Goal: Task Accomplishment & Management: Complete application form

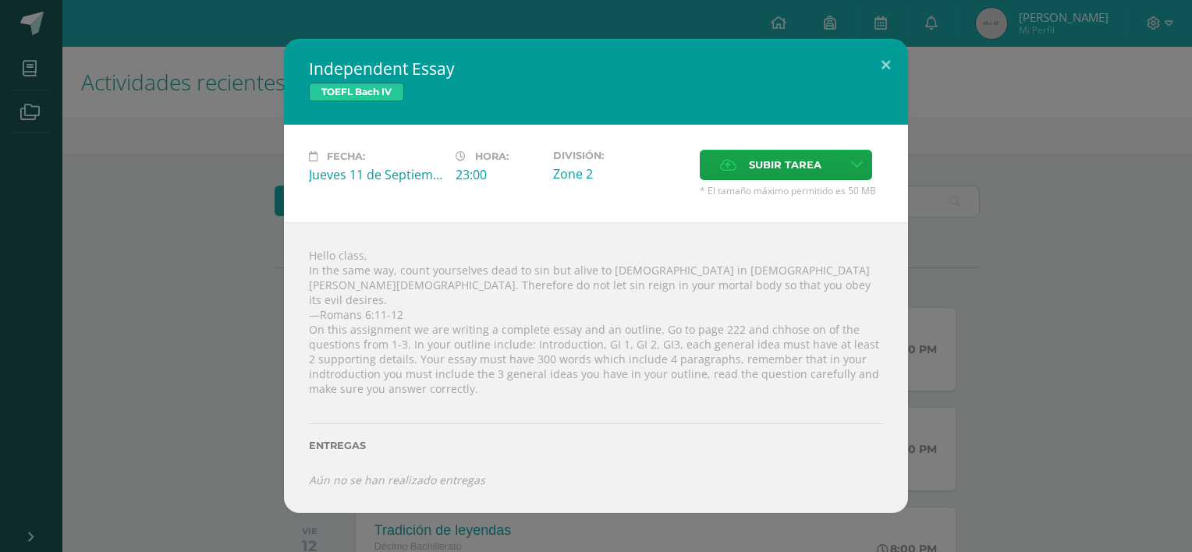
click at [220, 168] on div "Independent Essay TOEFL Bach IV Fecha: Jueves 11 de Septiembre Hora: 23:00 Divi…" at bounding box center [596, 276] width 1180 height 474
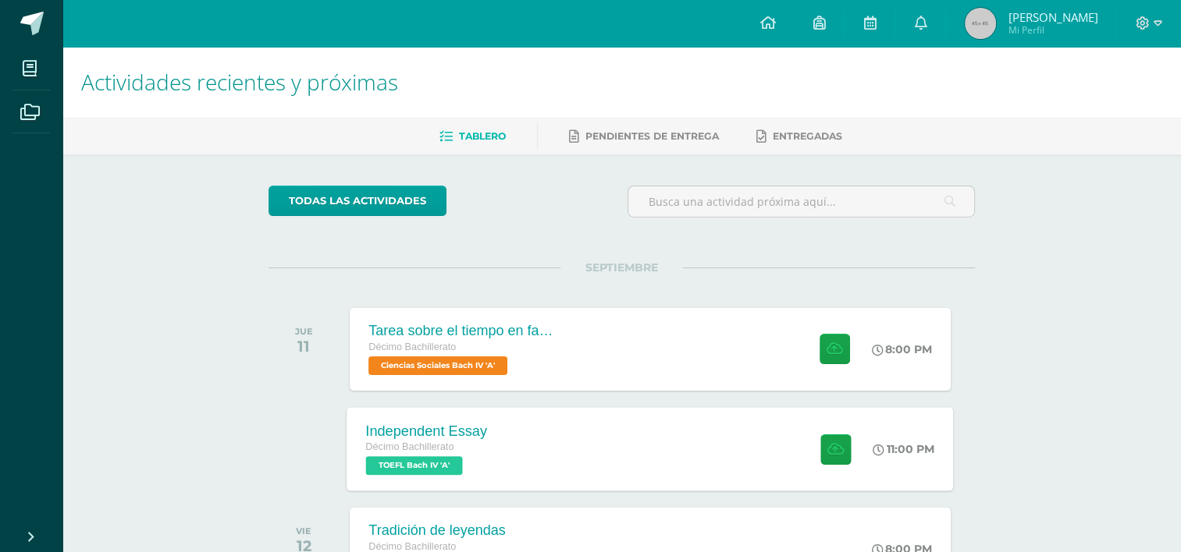
click at [601, 445] on div "Independent Essay Décimo Bachillerato TOEFL Bach IV 'A' 11:00 PM Independent Es…" at bounding box center [650, 448] width 606 height 83
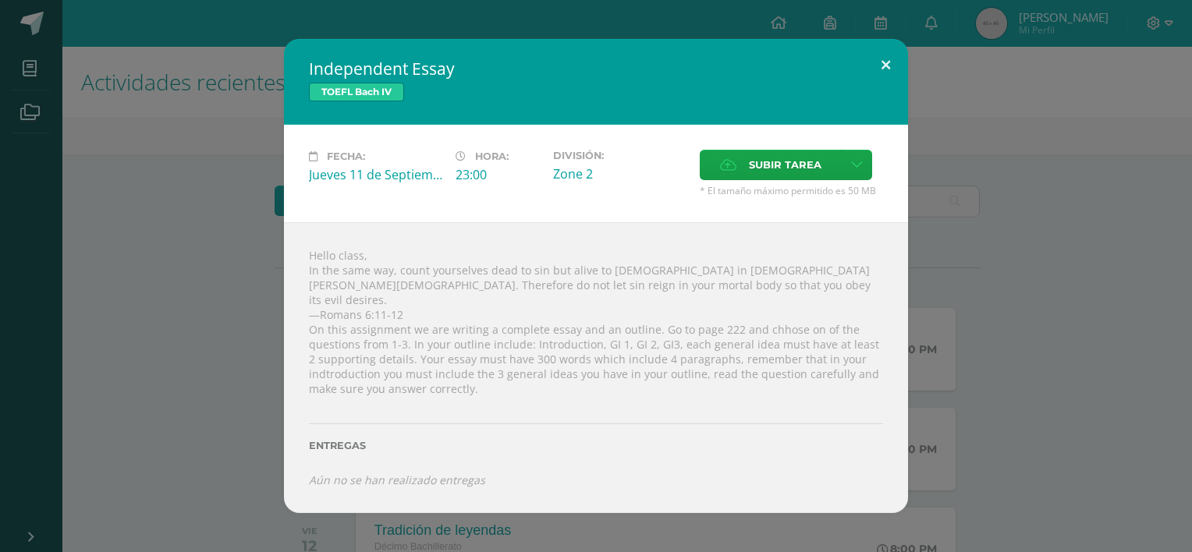
click at [901, 53] on button at bounding box center [886, 65] width 44 height 53
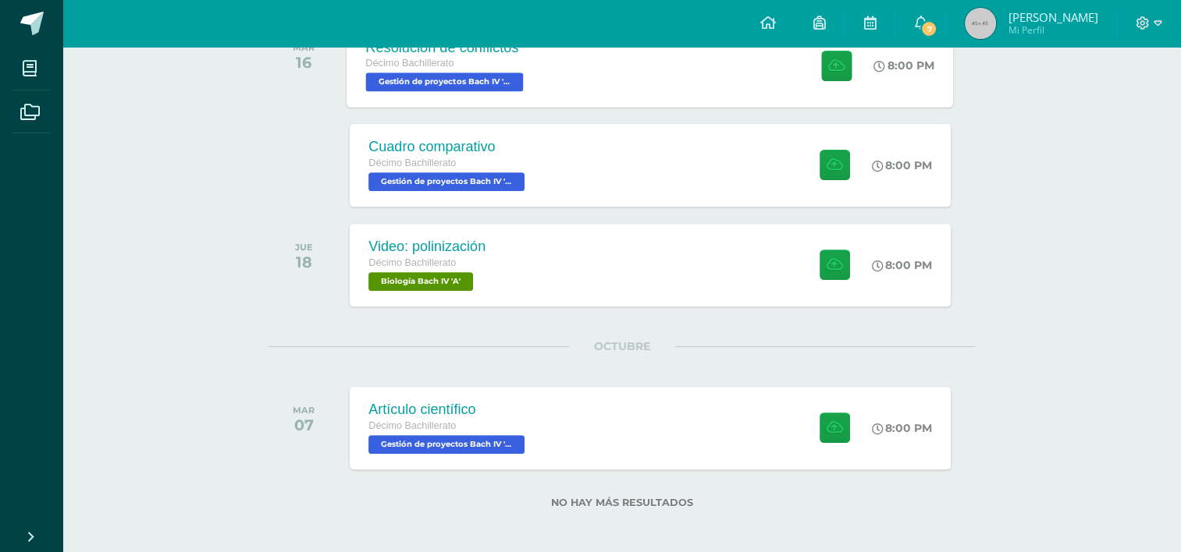
scroll to position [589, 0]
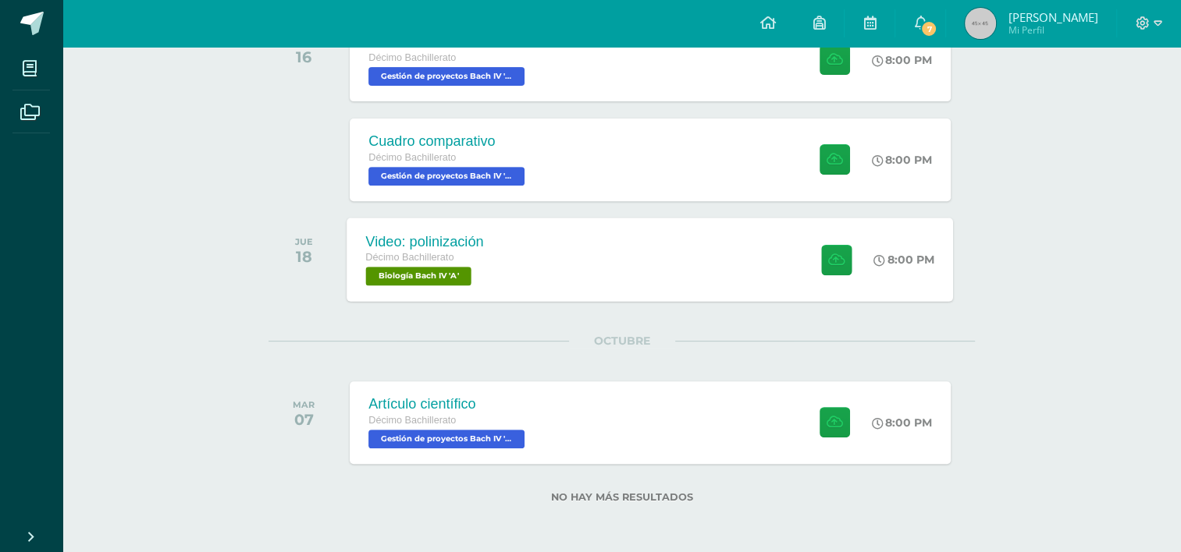
click at [520, 259] on div "Video: polinización Décimo Bachillerato Biología Bach IV 'A' 8:00 PM Video: pol…" at bounding box center [650, 259] width 606 height 83
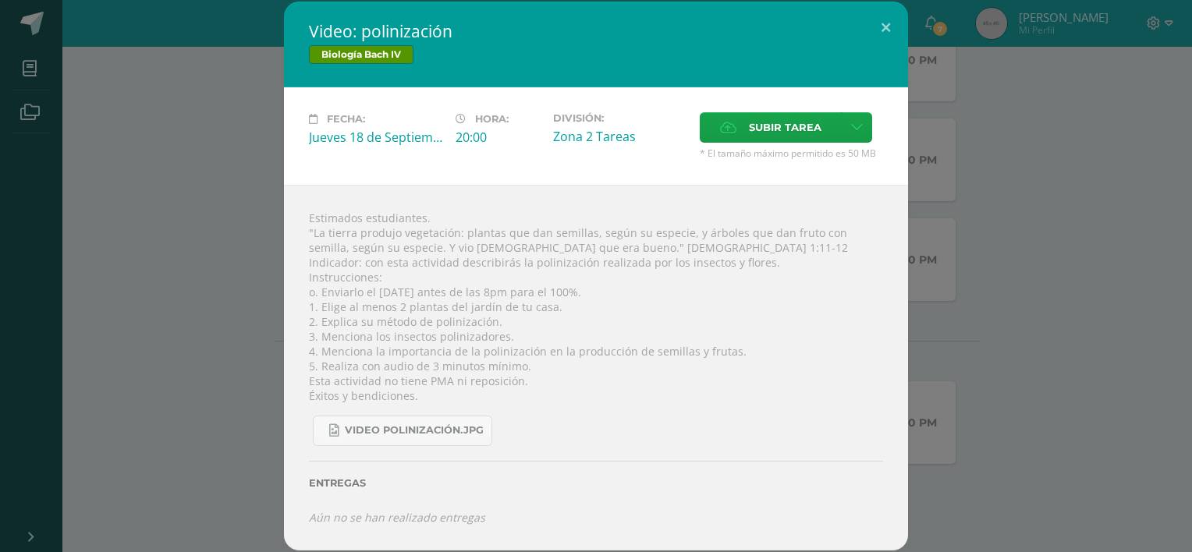
click at [187, 228] on div "Video: polinización Biología Bach IV Fecha: Jueves 18 de Septiembre Hora: 20:00…" at bounding box center [596, 276] width 1180 height 549
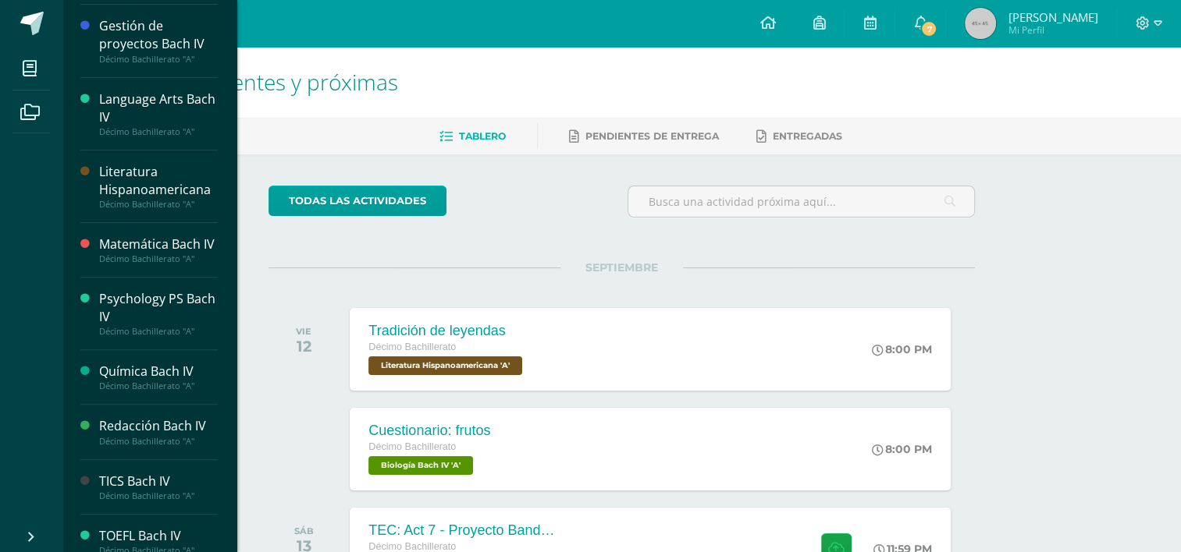
scroll to position [556, 0]
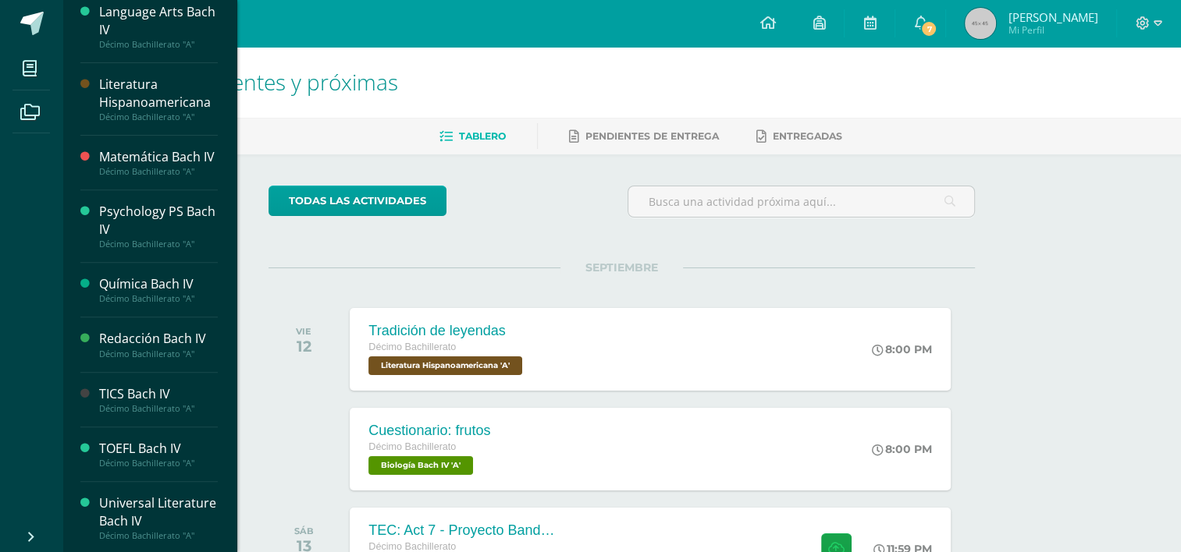
click at [146, 446] on div "TOEFL Bach IV" at bounding box center [158, 449] width 119 height 18
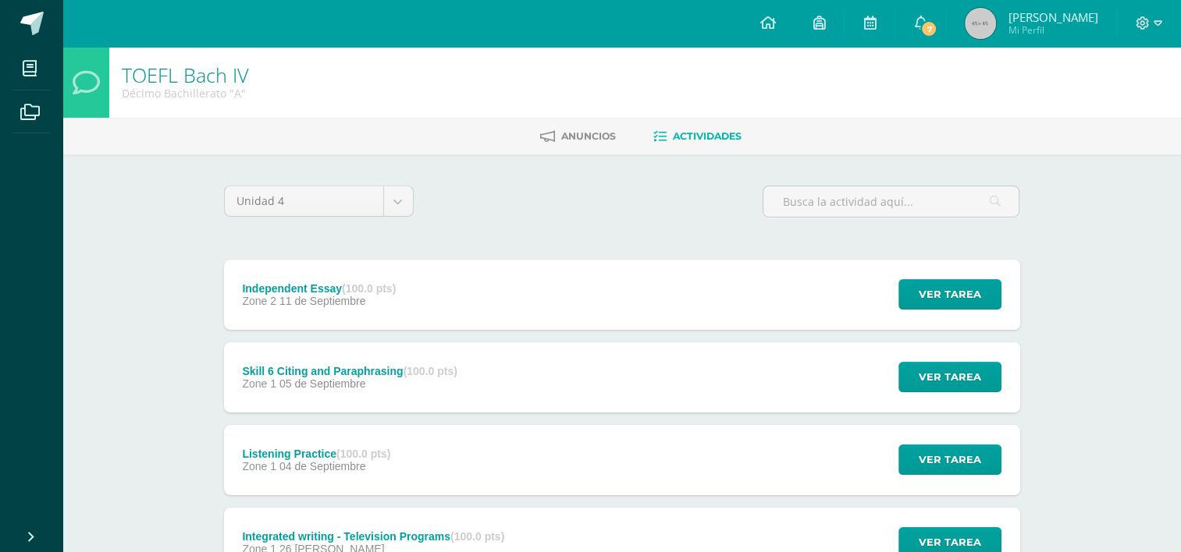
click at [402, 283] on div "Independent Essay (100.0 pts) Zone 2 11 de Septiembre" at bounding box center [319, 295] width 191 height 70
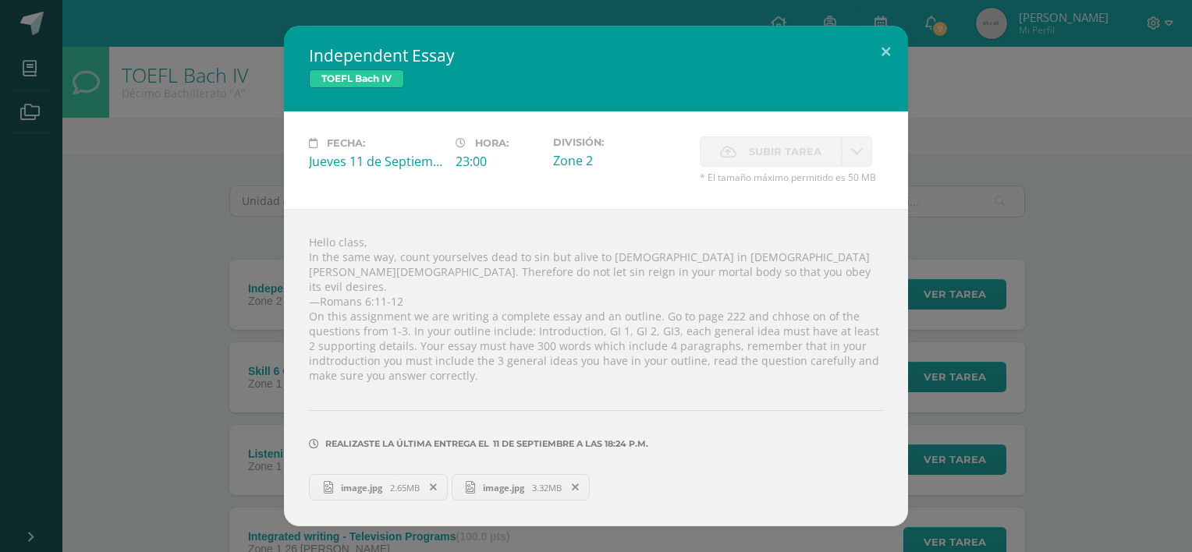
click at [389, 482] on span "image.jpg" at bounding box center [361, 488] width 57 height 12
click at [506, 483] on span "image.jpg" at bounding box center [503, 488] width 57 height 12
click at [1108, 161] on div "Independent Essay TOEFL Bach IV Fecha: Jueves 11 de Septiembre Hora: 23:00 Divi…" at bounding box center [596, 276] width 1180 height 501
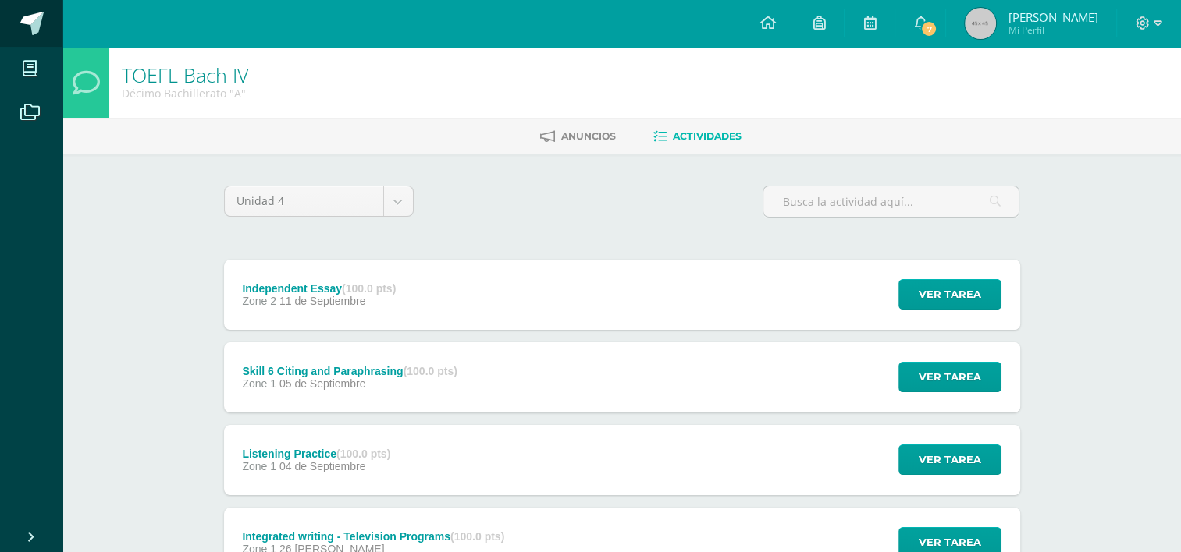
click at [31, 19] on span at bounding box center [31, 23] width 23 height 23
click at [926, 15] on span at bounding box center [920, 23] width 12 height 17
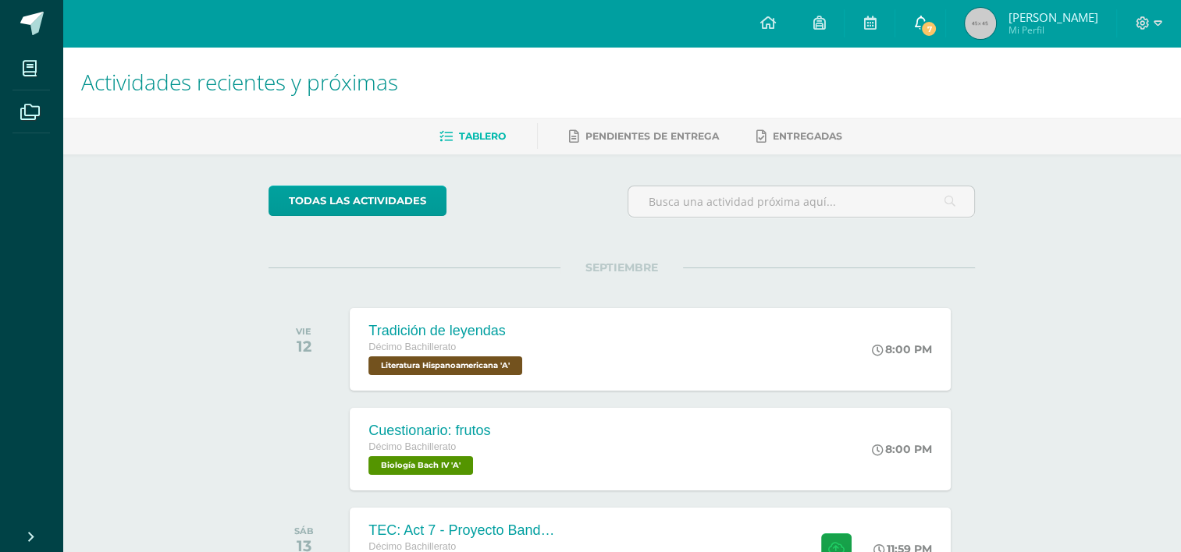
click at [937, 24] on span "7" at bounding box center [928, 28] width 17 height 17
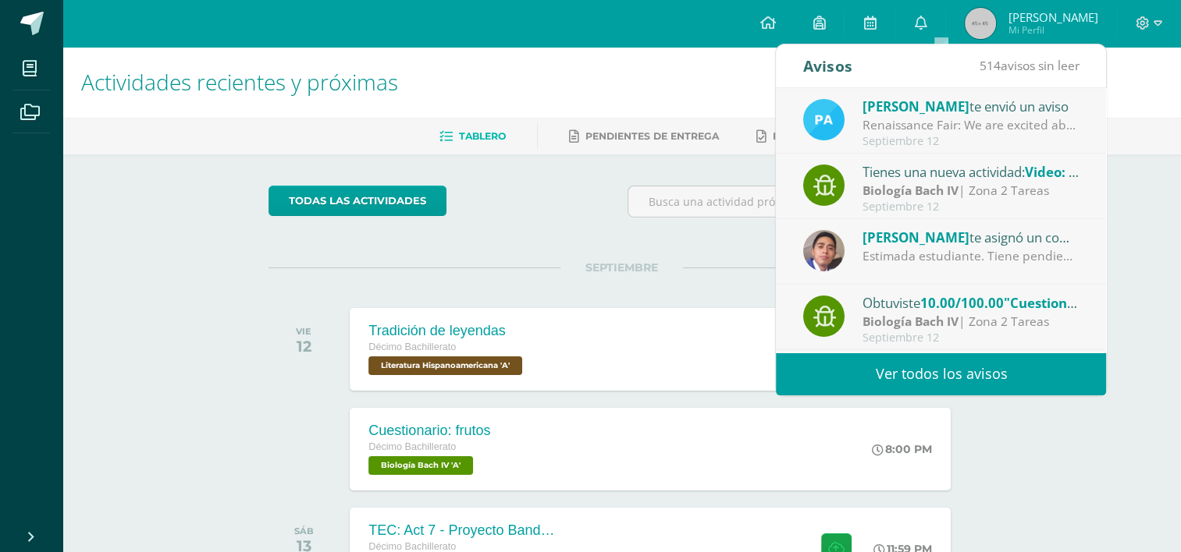
click at [893, 119] on div "Renaissance Fair: We are excited about our Renaissance Fair and happy to share …" at bounding box center [970, 125] width 217 height 18
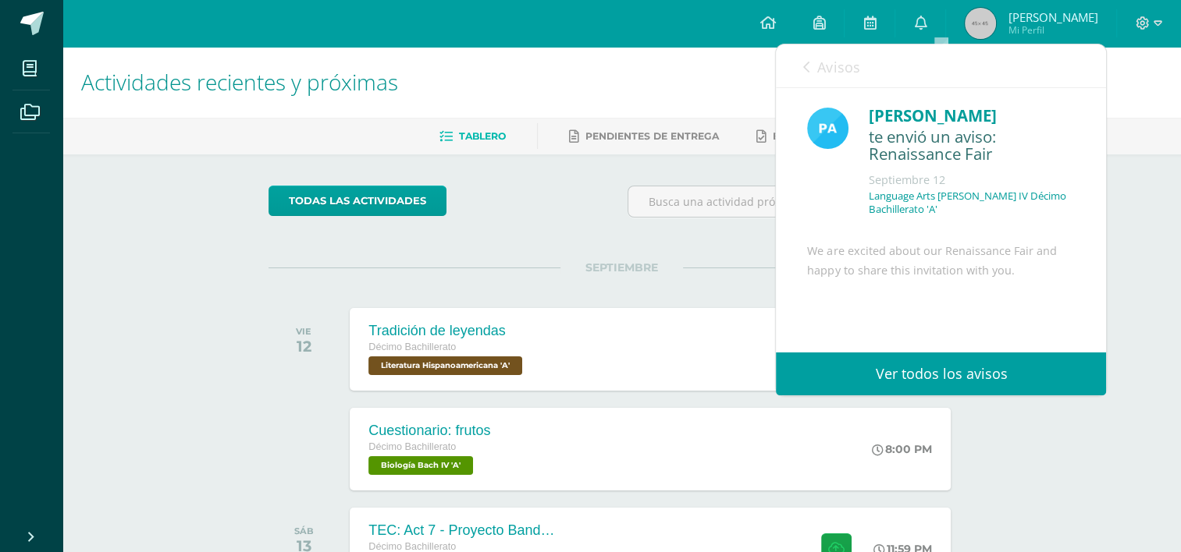
click at [837, 70] on span "Avisos" at bounding box center [838, 67] width 42 height 19
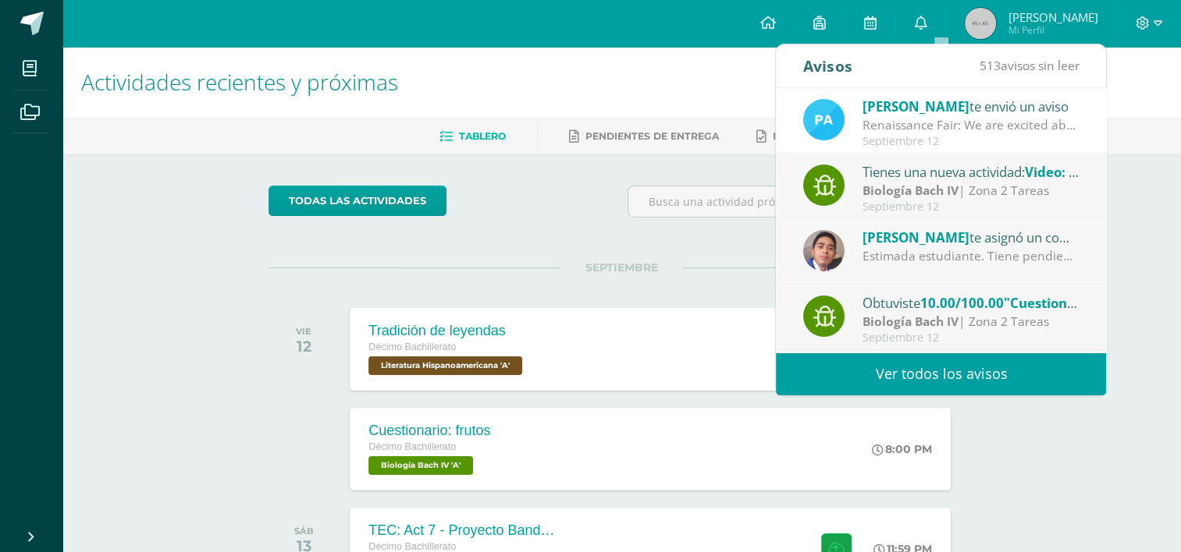
click at [904, 193] on strong "Biología Bach IV" at bounding box center [910, 190] width 96 height 17
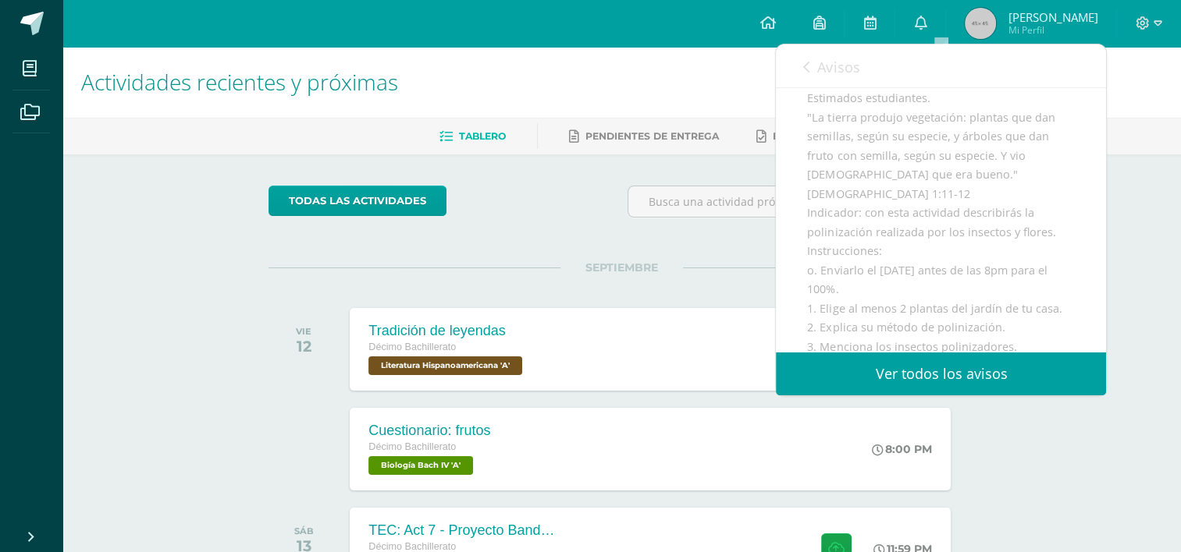
scroll to position [268, 0]
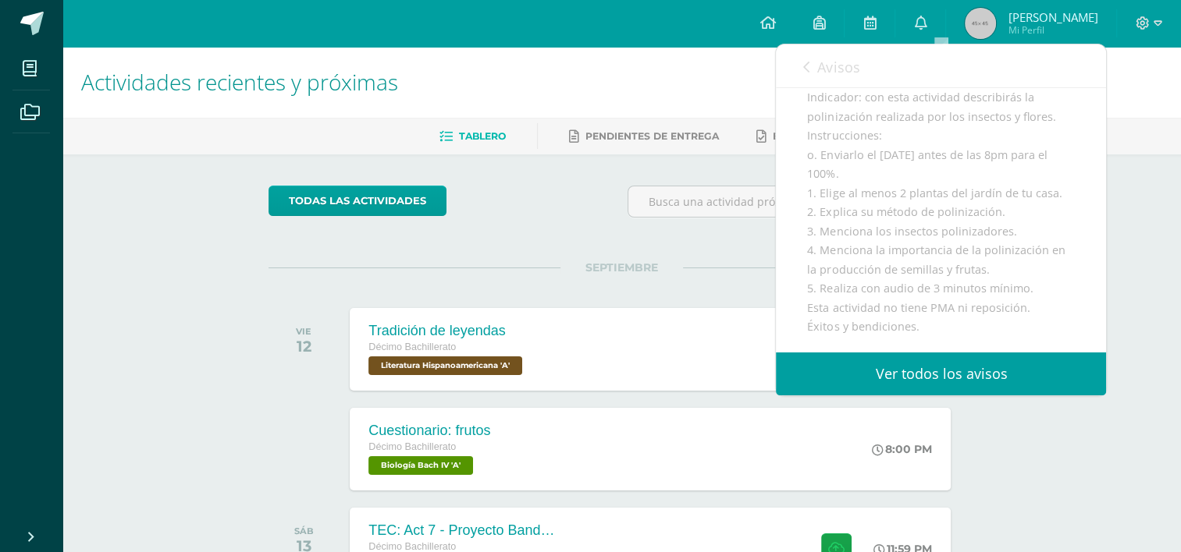
click at [839, 73] on span "Avisos" at bounding box center [838, 67] width 42 height 19
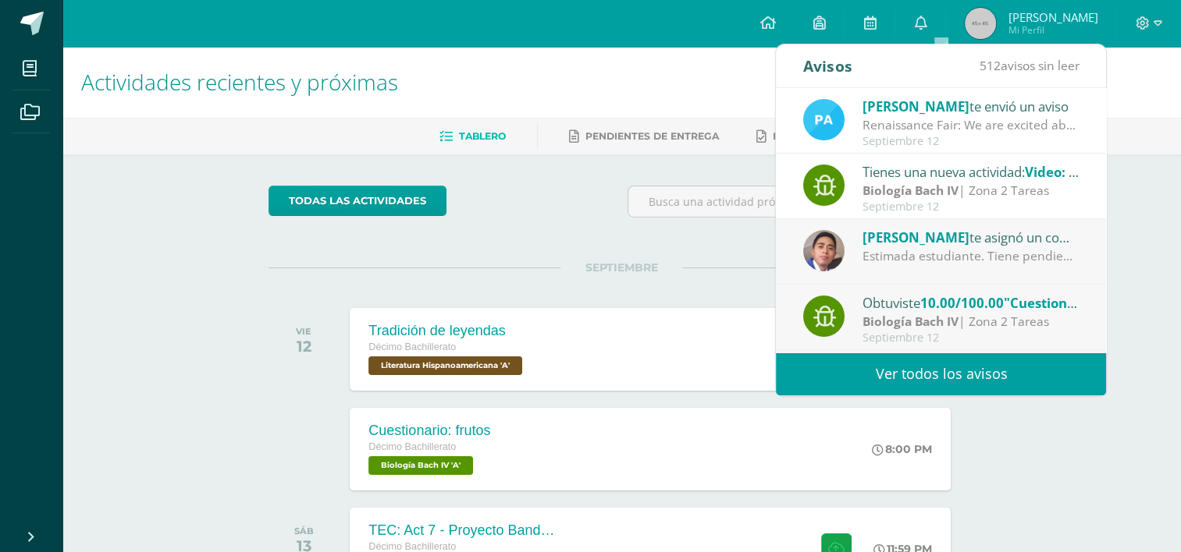
click at [898, 235] on span "Hector" at bounding box center [915, 238] width 107 height 18
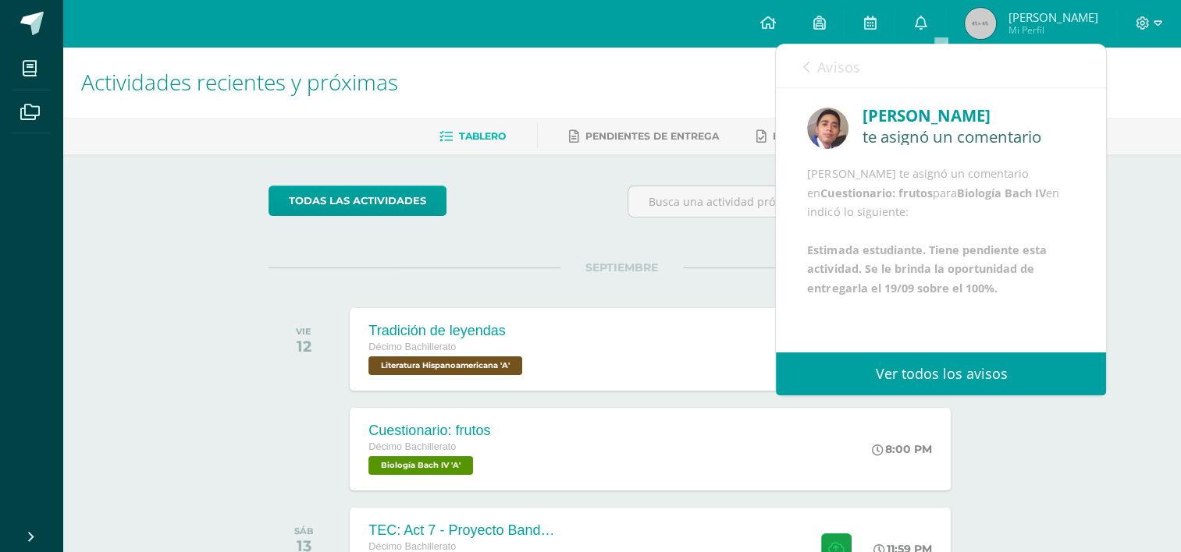
scroll to position [37, 0]
click at [829, 58] on span "Avisos" at bounding box center [838, 67] width 42 height 19
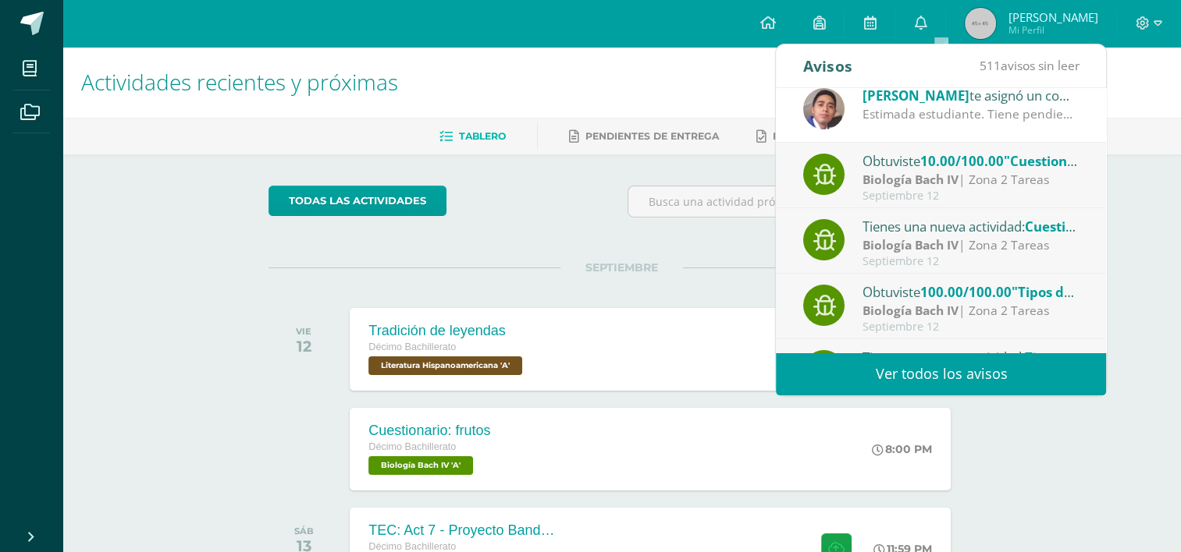
scroll to position [156, 0]
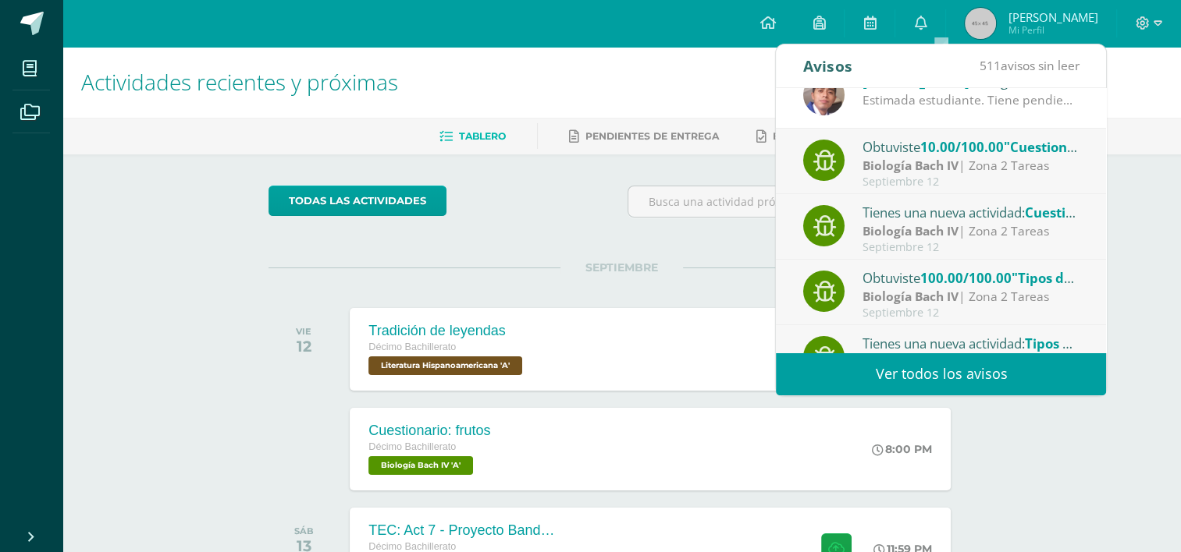
click at [952, 150] on span "10.00/100.00" at bounding box center [961, 147] width 83 height 18
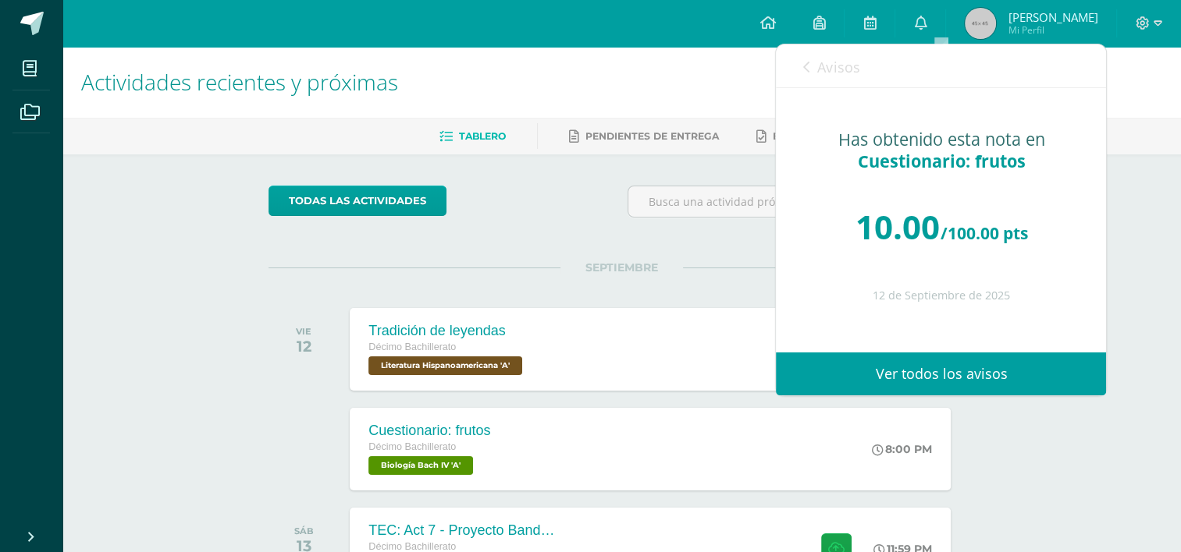
click at [826, 47] on link "Avisos" at bounding box center [831, 66] width 56 height 44
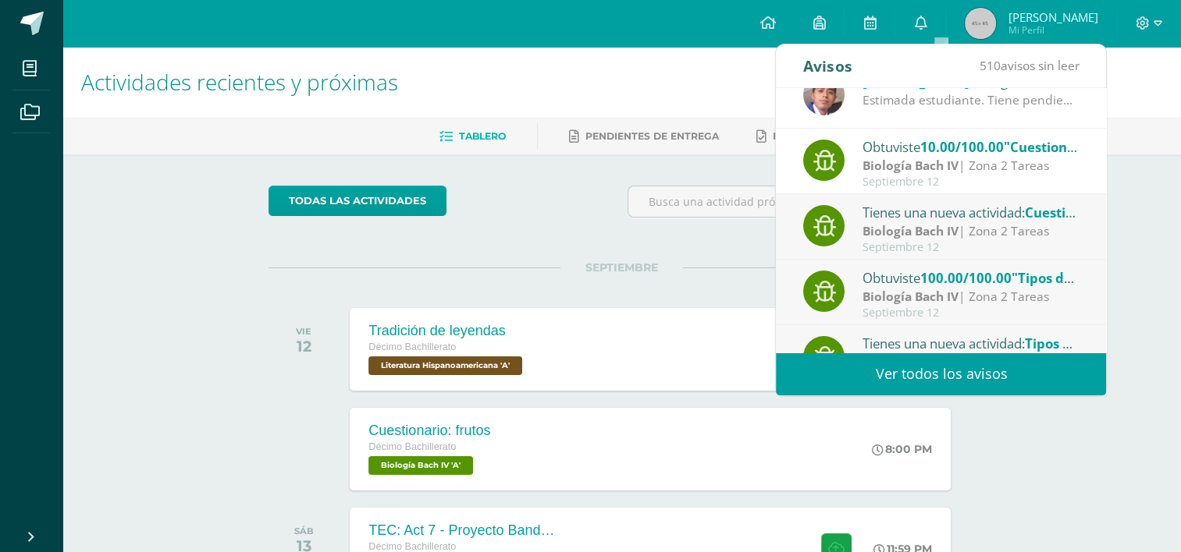
click at [956, 236] on strong "Biología Bach IV" at bounding box center [910, 230] width 96 height 17
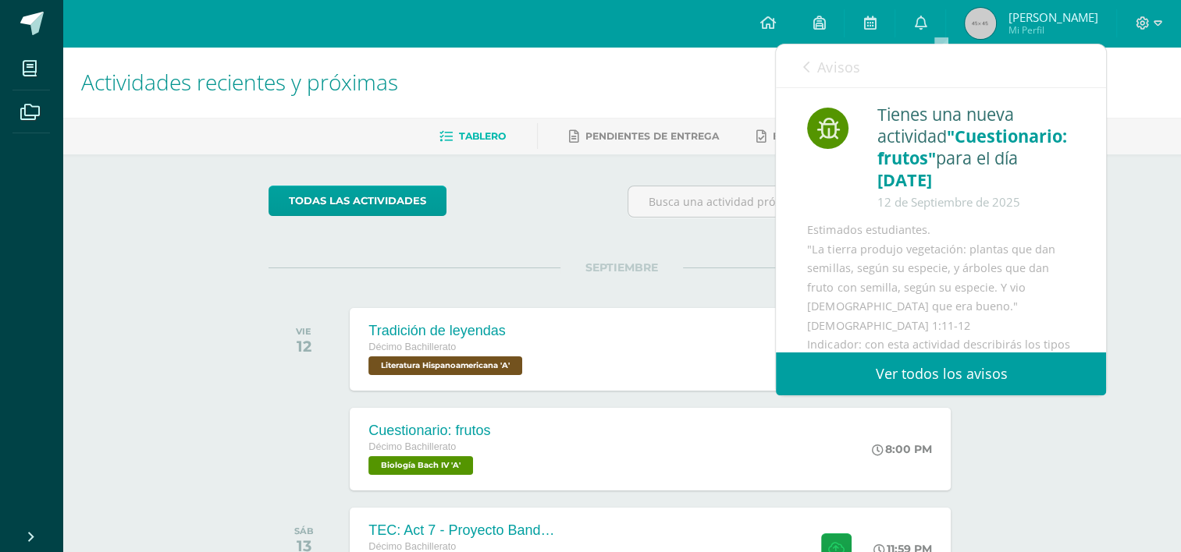
click at [847, 88] on div "Tienes una nueva actividad "Cuestionario: frutos" para el día 12-09-2025 12 de …" at bounding box center [941, 344] width 330 height 512
click at [852, 69] on span "Avisos" at bounding box center [838, 67] width 42 height 19
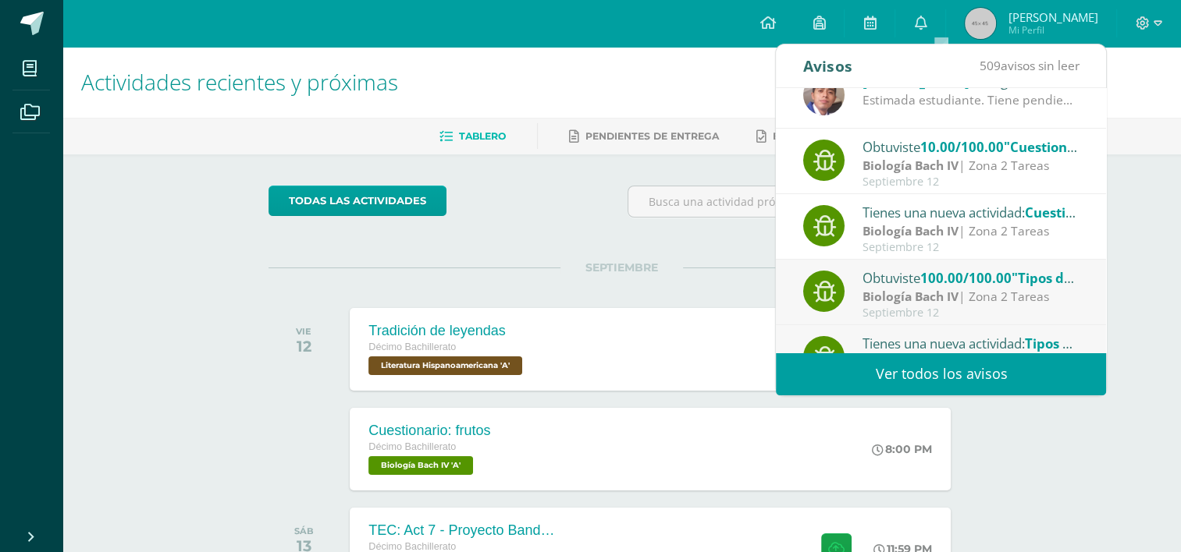
click at [935, 278] on span "100.00/100.00" at bounding box center [965, 278] width 91 height 18
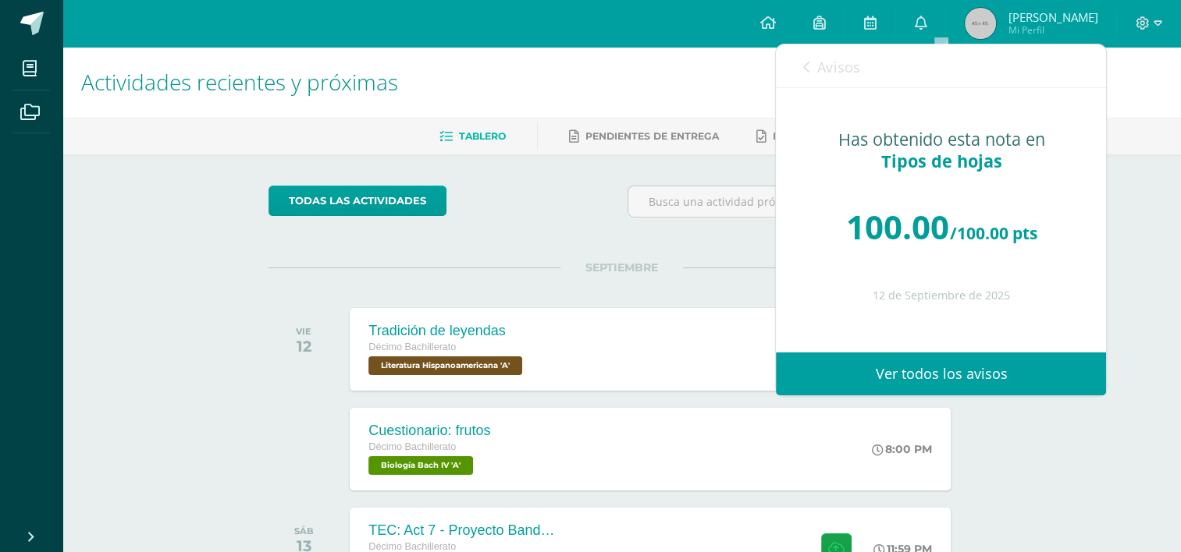
click at [829, 78] on link "Avisos" at bounding box center [831, 66] width 56 height 44
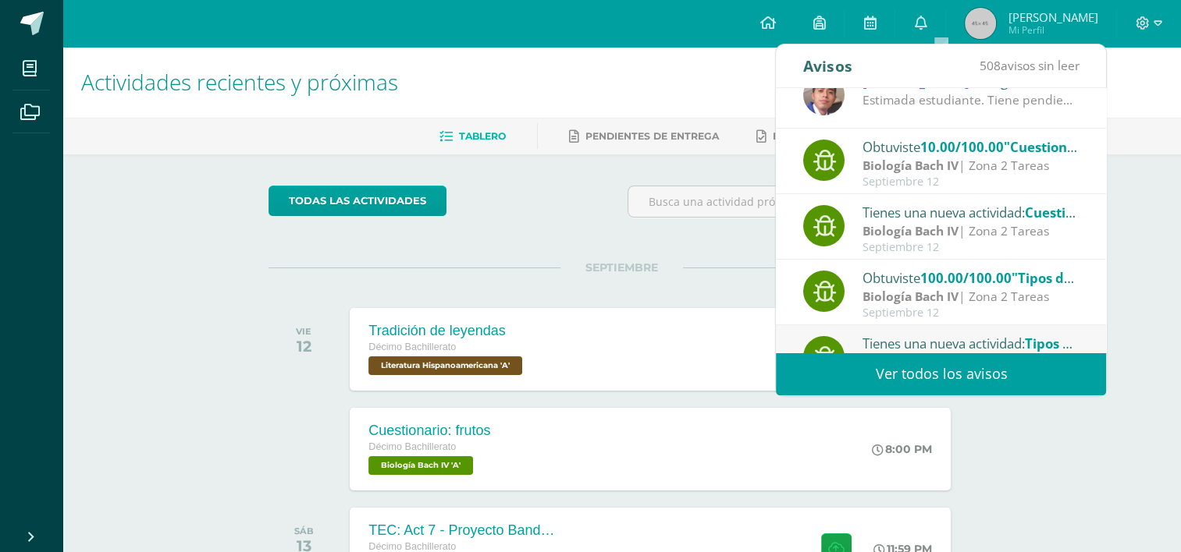
scroll to position [259, 0]
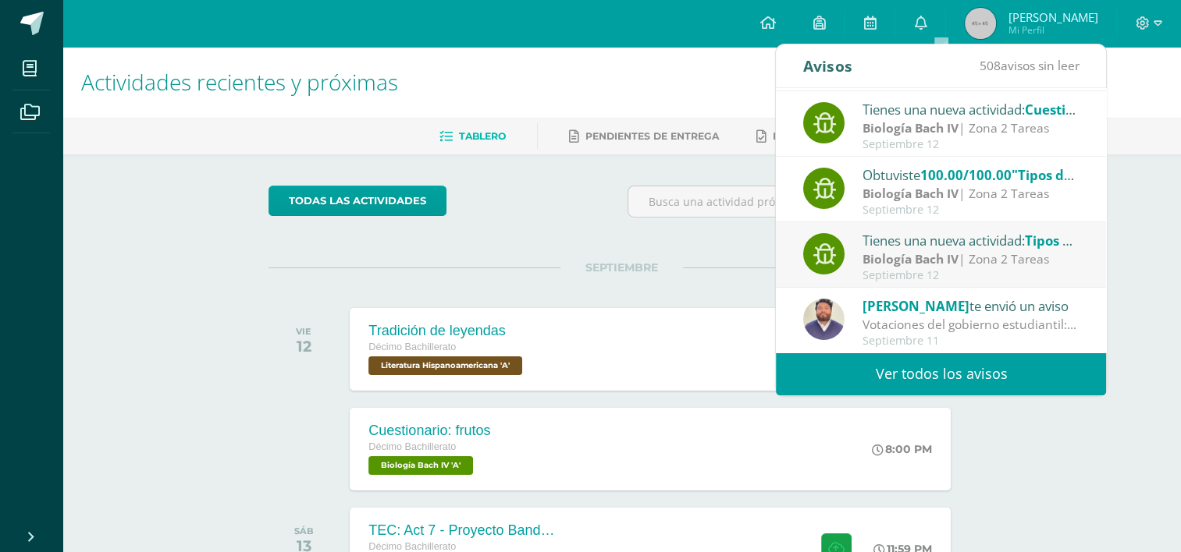
click at [988, 271] on div "Septiembre 12" at bounding box center [970, 275] width 217 height 13
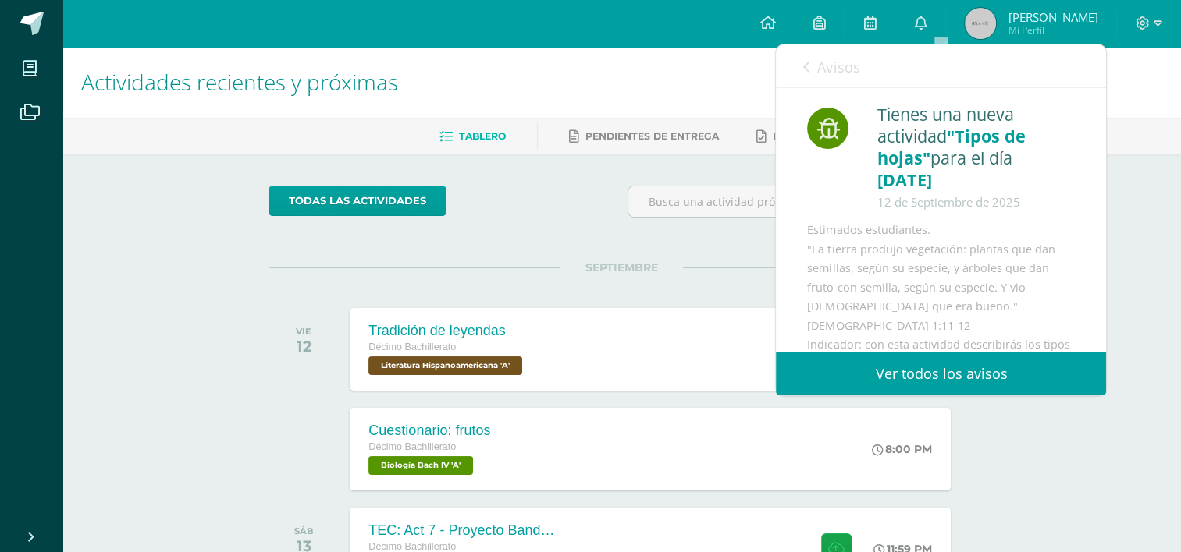
click at [833, 66] on span "Avisos" at bounding box center [838, 67] width 42 height 19
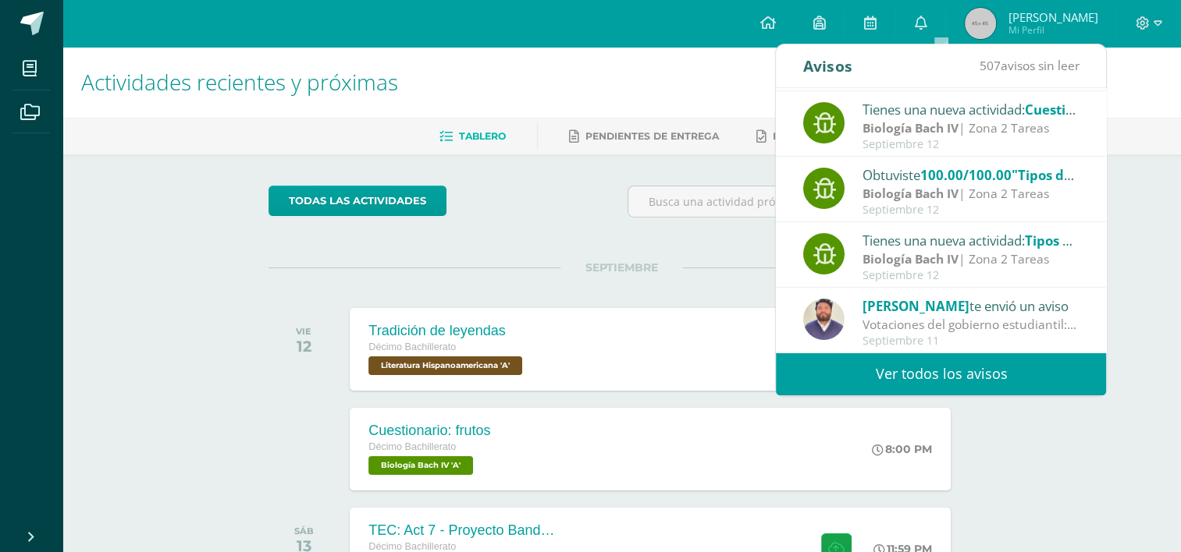
click at [556, 222] on div "todas las Actividades" at bounding box center [412, 208] width 300 height 44
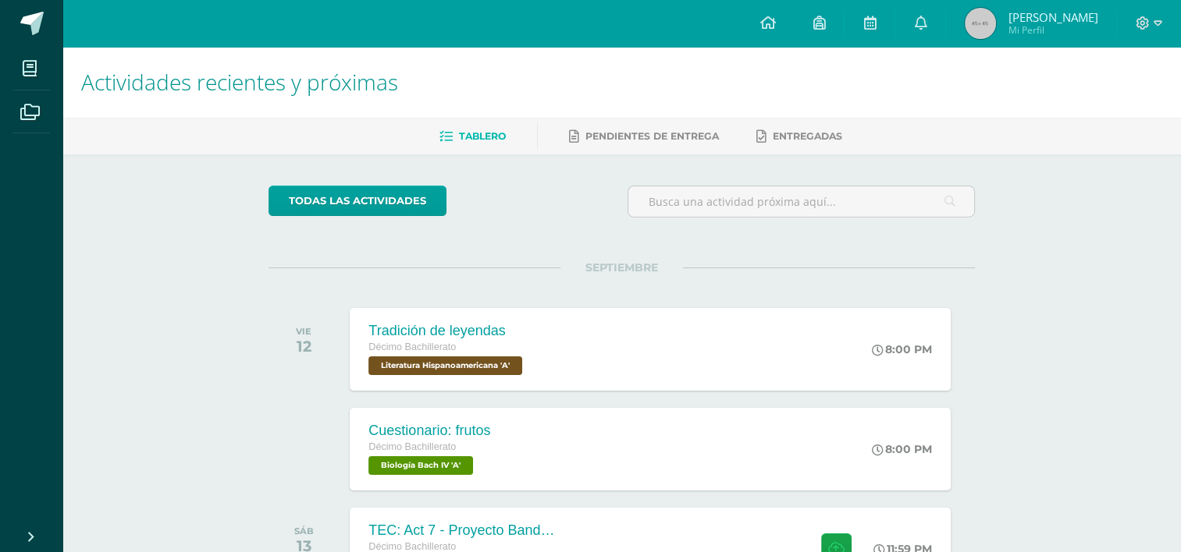
drag, startPoint x: 916, startPoint y: 133, endPoint x: 874, endPoint y: 121, distance: 43.9
drag, startPoint x: 874, startPoint y: 121, endPoint x: 857, endPoint y: 76, distance: 48.4
click at [857, 76] on h1 "Actividades recientes y próximas" at bounding box center [621, 82] width 1081 height 71
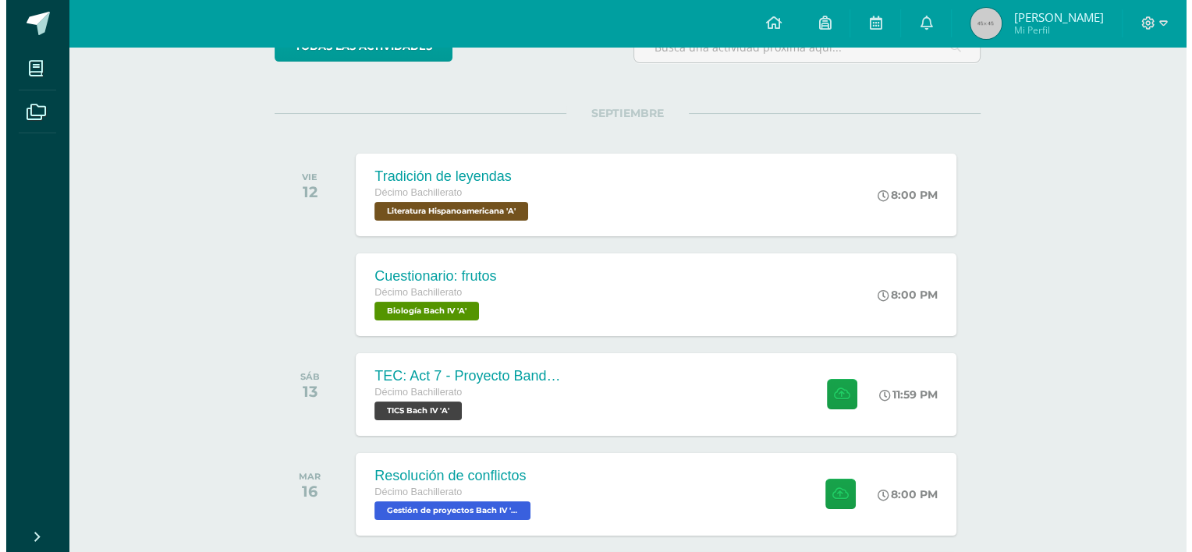
scroll to position [156, 0]
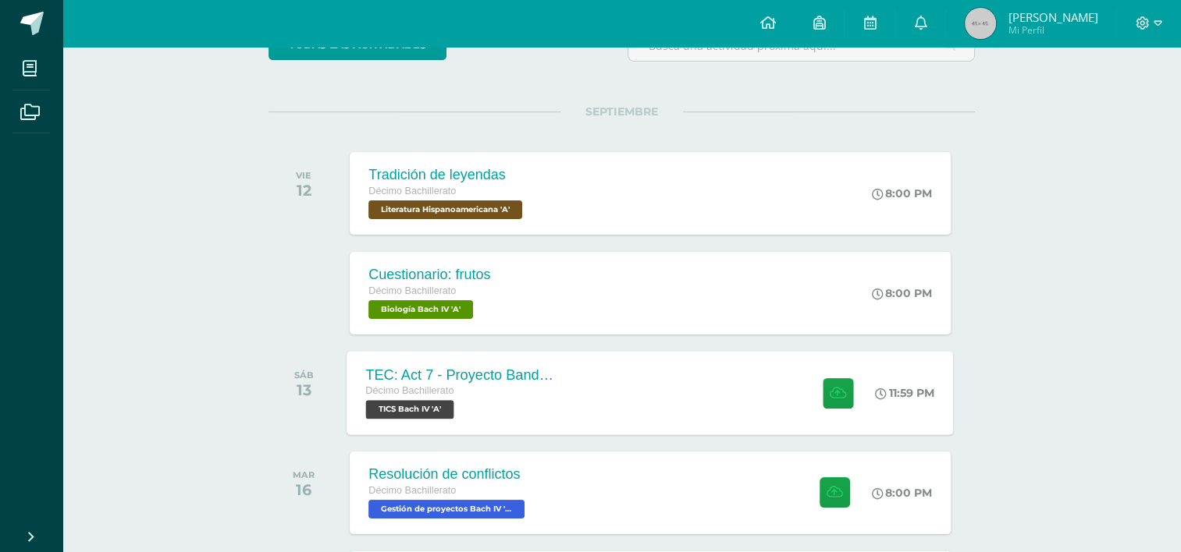
click at [590, 376] on div "TEC: Act 7 - Proyecto Bandera Verde Décimo Bachillerato TICS Bach IV 'A' 11:59 …" at bounding box center [650, 392] width 606 height 83
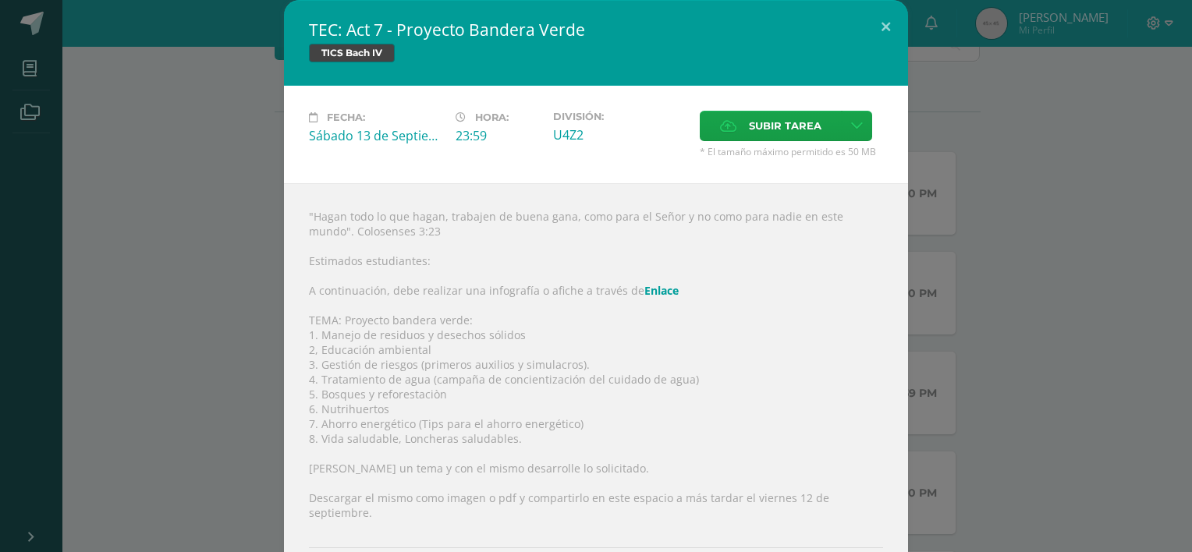
click at [655, 286] on link "Enlace" at bounding box center [662, 290] width 34 height 15
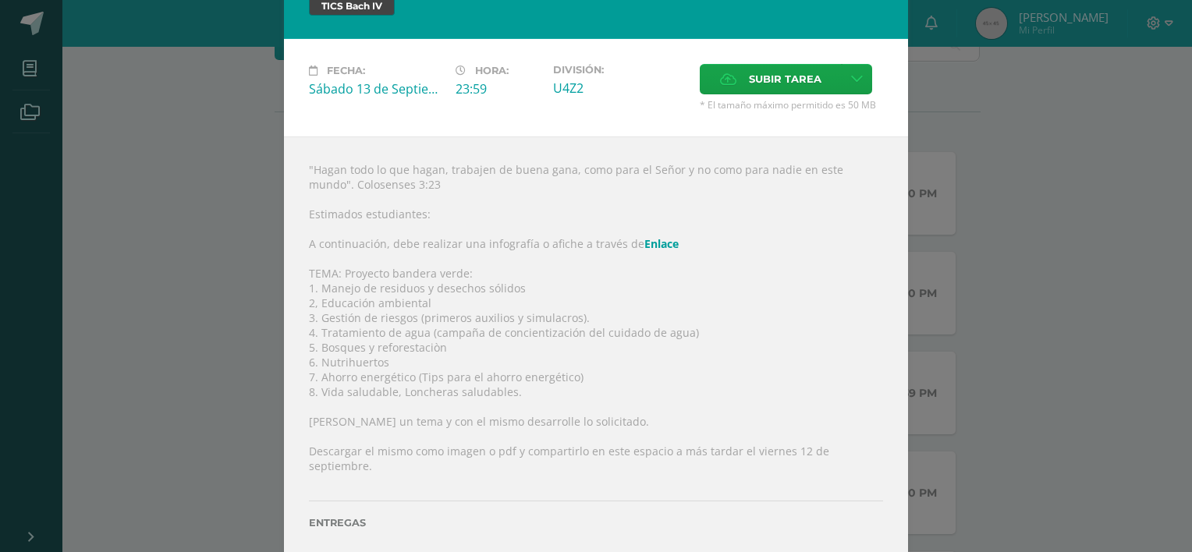
scroll to position [73, 0]
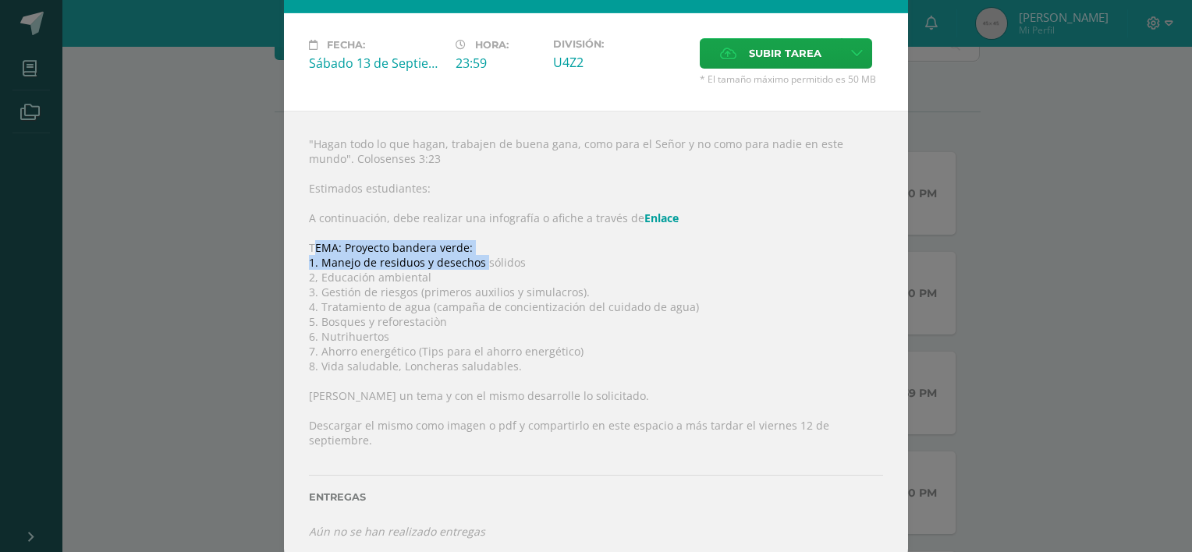
drag, startPoint x: 306, startPoint y: 247, endPoint x: 479, endPoint y: 257, distance: 173.5
click at [479, 257] on div ""Hagan todo lo que hagan, trabajen de buena gana, como para el Señor y no como …" at bounding box center [596, 338] width 624 height 454
drag, startPoint x: 479, startPoint y: 257, endPoint x: 428, endPoint y: 223, distance: 61.9
click at [428, 223] on div ""Hagan todo lo que hagan, trabajen de buena gana, como para el Señor y no como …" at bounding box center [596, 338] width 624 height 454
drag, startPoint x: 300, startPoint y: 245, endPoint x: 493, endPoint y: 242, distance: 193.5
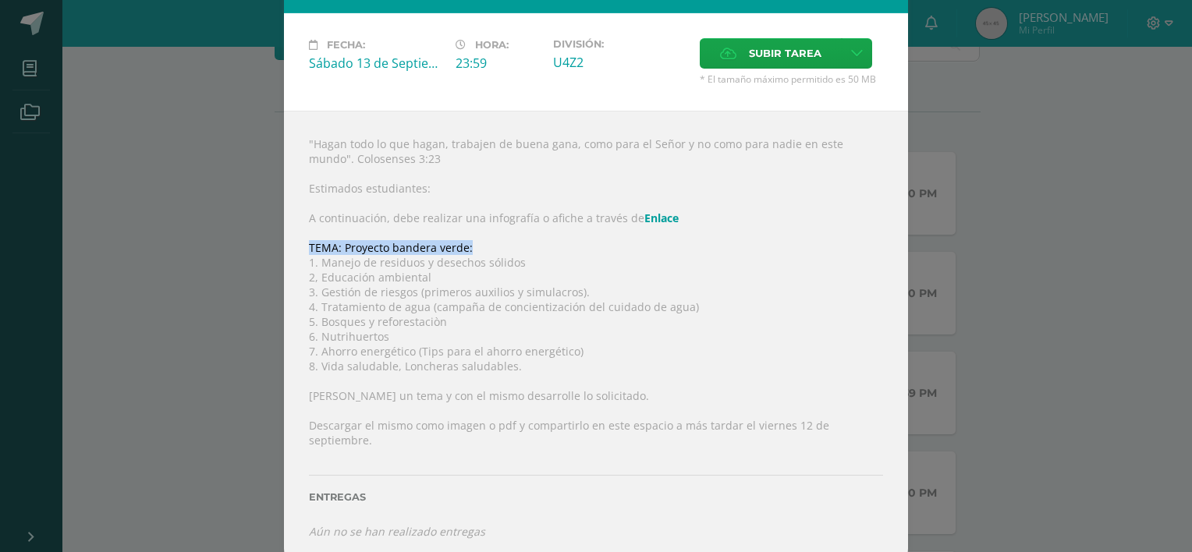
click at [493, 242] on div ""Hagan todo lo que hagan, trabajen de buena gana, como para el Señor y no como …" at bounding box center [596, 338] width 624 height 454
copy div "TEMA: Proyecto bandera verde:"
click at [689, 360] on div ""Hagan todo lo que hagan, trabajen de buena gana, como para el Señor y no como …" at bounding box center [596, 338] width 624 height 454
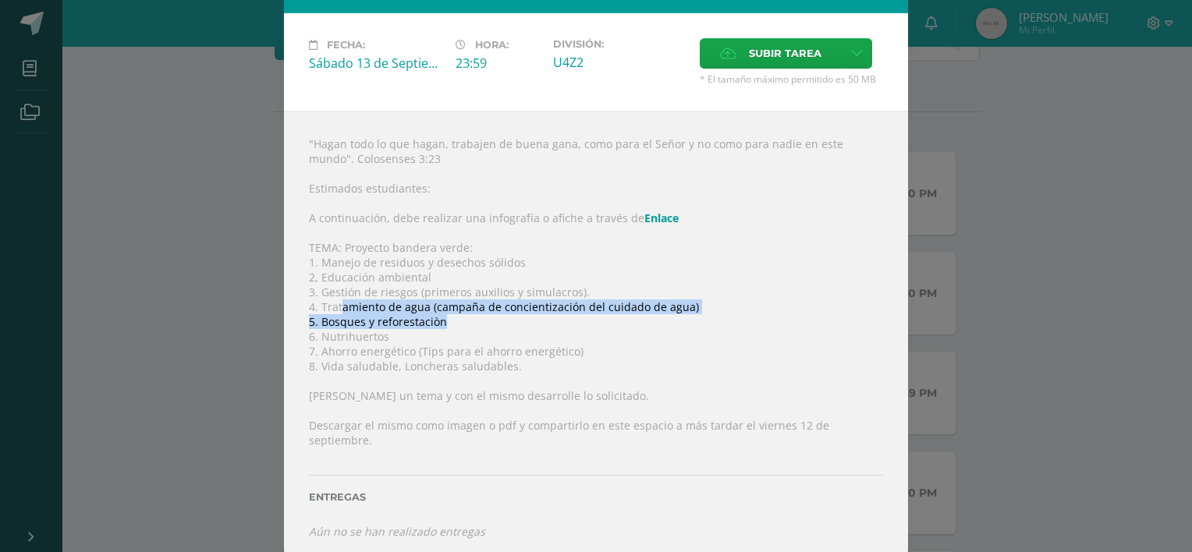
drag, startPoint x: 336, startPoint y: 309, endPoint x: 589, endPoint y: 321, distance: 253.1
click at [589, 321] on div ""Hagan todo lo que hagan, trabajen de buena gana, como para el Señor y no como …" at bounding box center [596, 338] width 624 height 454
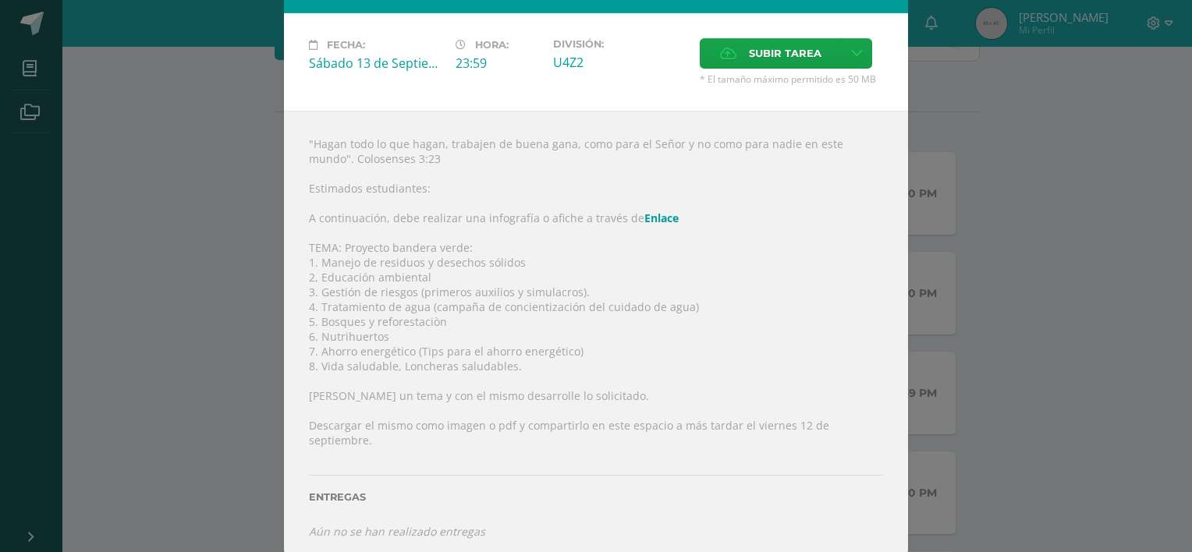
click at [356, 331] on div ""Hagan todo lo que hagan, trabajen de buena gana, como para el Señor y no como …" at bounding box center [596, 338] width 624 height 454
drag, startPoint x: 315, startPoint y: 322, endPoint x: 445, endPoint y: 324, distance: 129.5
click at [445, 324] on div ""Hagan todo lo que hagan, trabajen de buena gana, como para el Señor y no como …" at bounding box center [596, 338] width 624 height 454
copy div "Bosques y reforestaciòn"
click at [652, 219] on link "Enlace" at bounding box center [662, 218] width 34 height 15
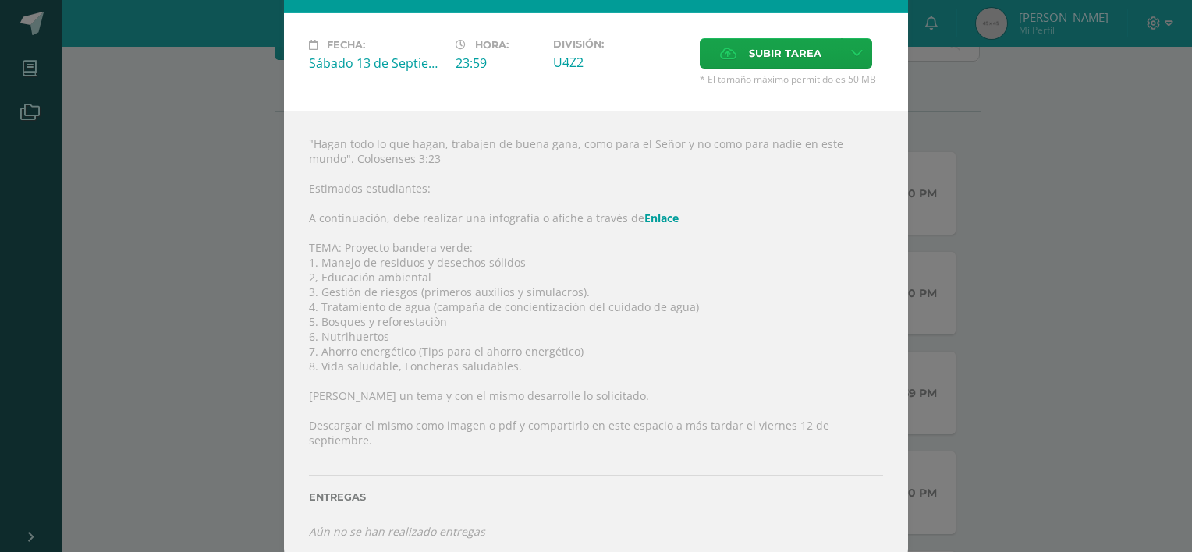
click at [646, 373] on div ""Hagan todo lo que hagan, trabajen de buena gana, como para el Señor y no como …" at bounding box center [596, 338] width 624 height 454
drag, startPoint x: 409, startPoint y: 430, endPoint x: 481, endPoint y: 424, distance: 72.0
click at [481, 424] on div ""Hagan todo lo que hagan, trabajen de buena gana, como para el Señor y no como …" at bounding box center [596, 338] width 624 height 454
drag, startPoint x: 481, startPoint y: 424, endPoint x: 439, endPoint y: 429, distance: 41.6
click at [439, 429] on div ""Hagan todo lo que hagan, trabajen de buena gana, como para el Señor y no como …" at bounding box center [596, 338] width 624 height 454
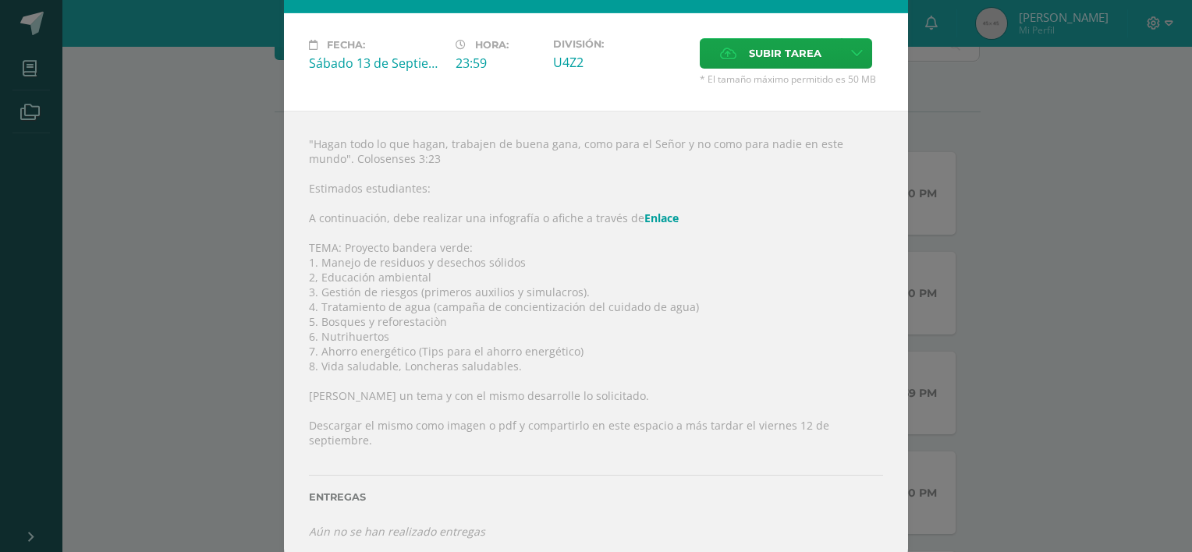
click at [563, 423] on div ""Hagan todo lo que hagan, trabajen de buena gana, como para el Señor y no como …" at bounding box center [596, 338] width 624 height 454
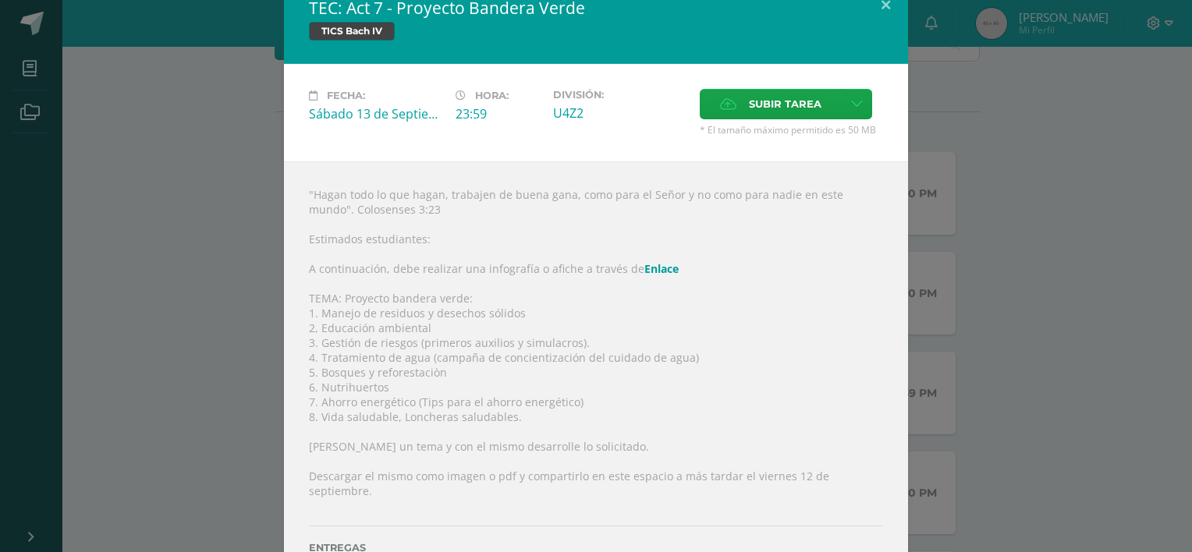
scroll to position [0, 0]
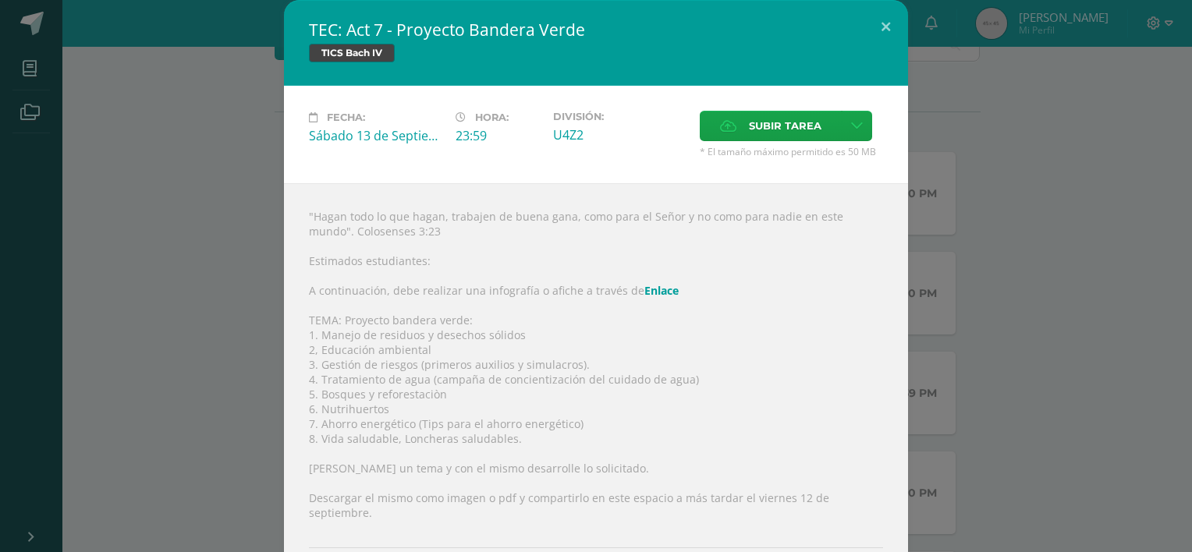
click at [645, 293] on link "Enlace" at bounding box center [662, 290] width 34 height 15
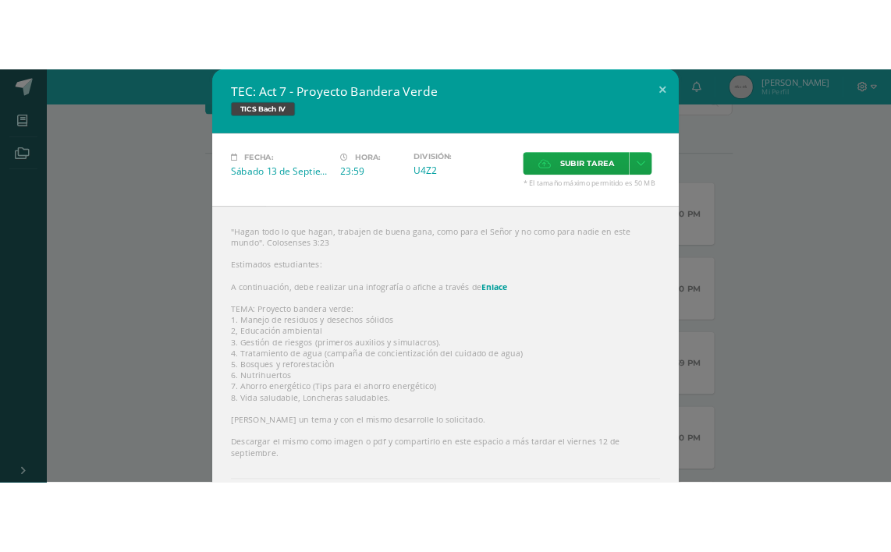
scroll to position [73, 0]
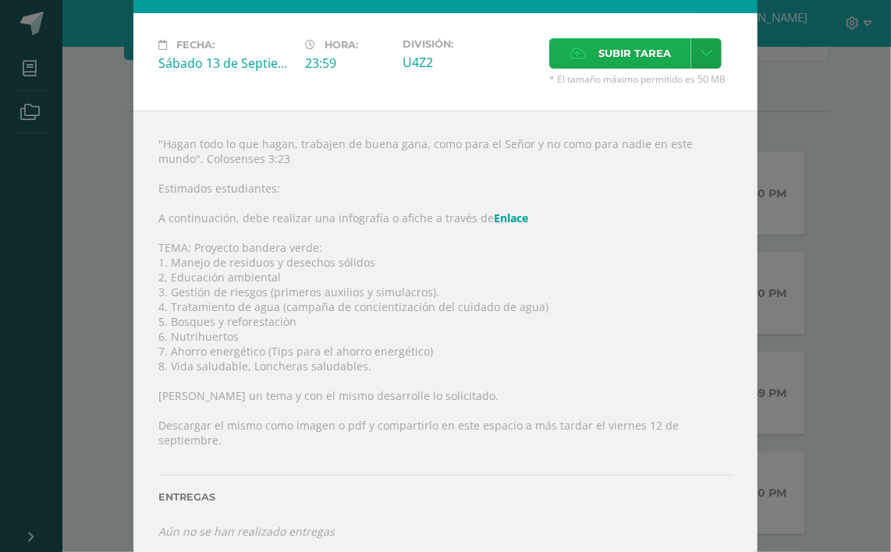
click at [600, 43] on span "Subir tarea" at bounding box center [634, 53] width 73 height 29
click at [0, 0] on input "Subir tarea" at bounding box center [0, 0] width 0 height 0
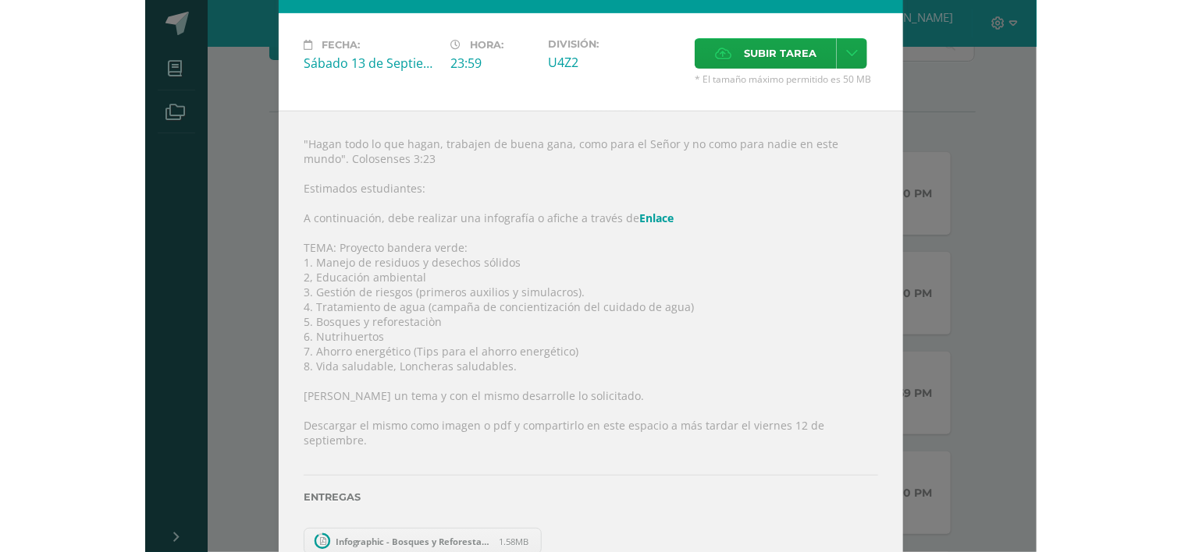
scroll to position [59, 0]
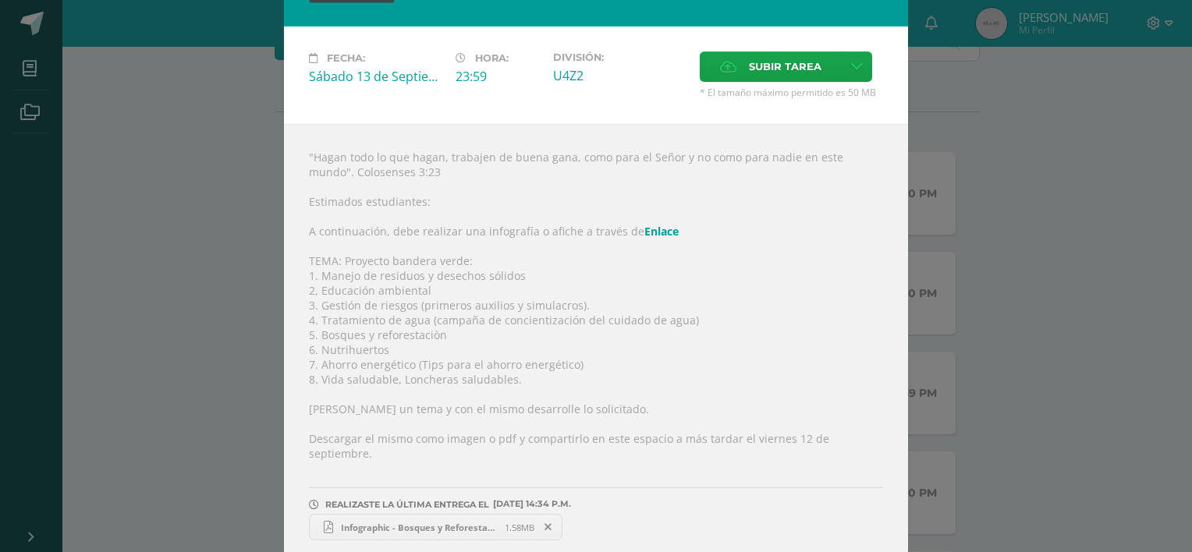
click at [354, 522] on span "Infographic - Bosques y Reforestación.pdf" at bounding box center [419, 528] width 172 height 12
click at [184, 265] on div "TEC: Act 7 - Proyecto Bandera Verde TICS Bach IV Fecha: Sábado 13 de Septiembre…" at bounding box center [596, 254] width 1180 height 626
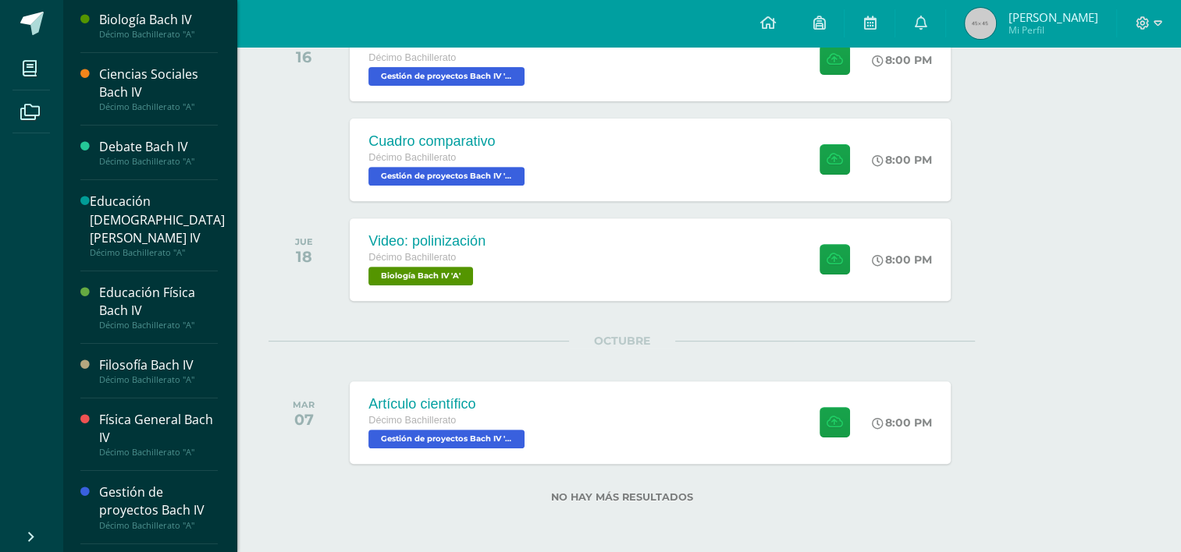
scroll to position [0, 0]
click at [158, 70] on div "Ciencias Sociales Bach IV" at bounding box center [158, 85] width 119 height 36
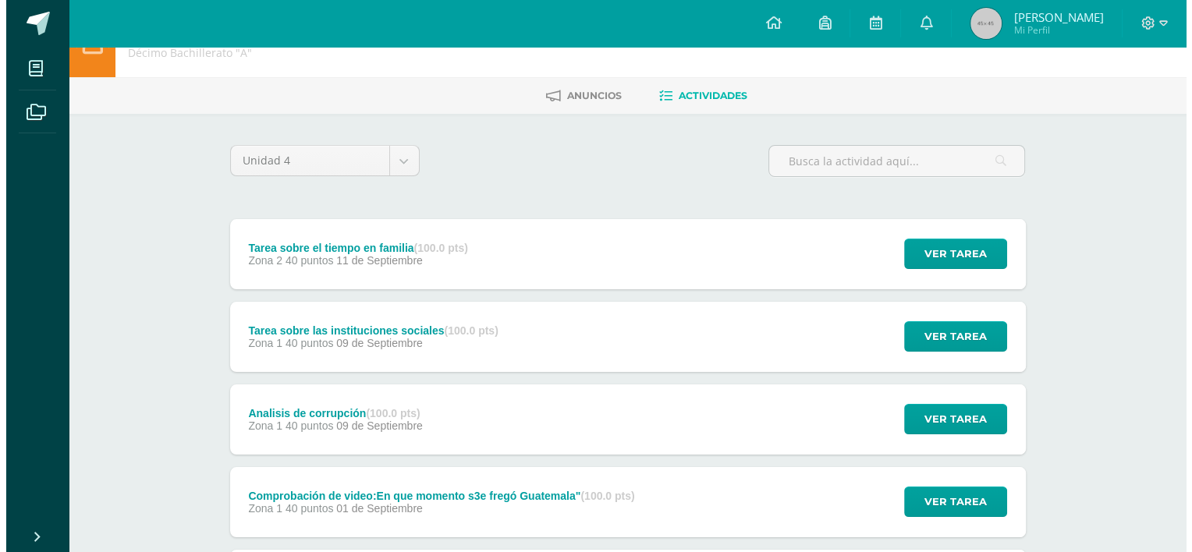
scroll to position [78, 0]
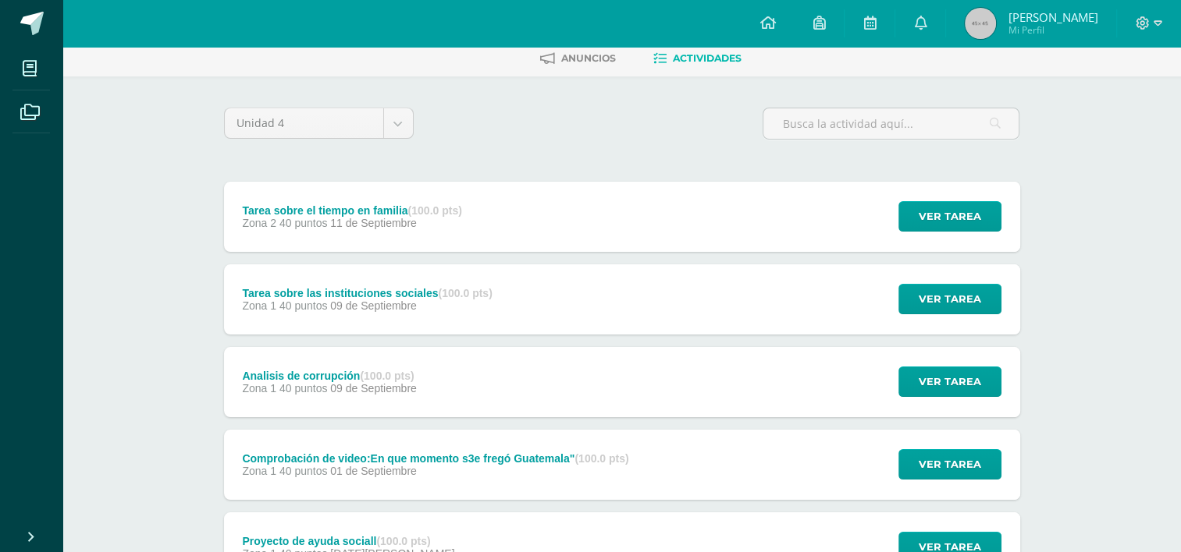
click at [428, 212] on strong "(100.0 pts)" at bounding box center [435, 210] width 54 height 12
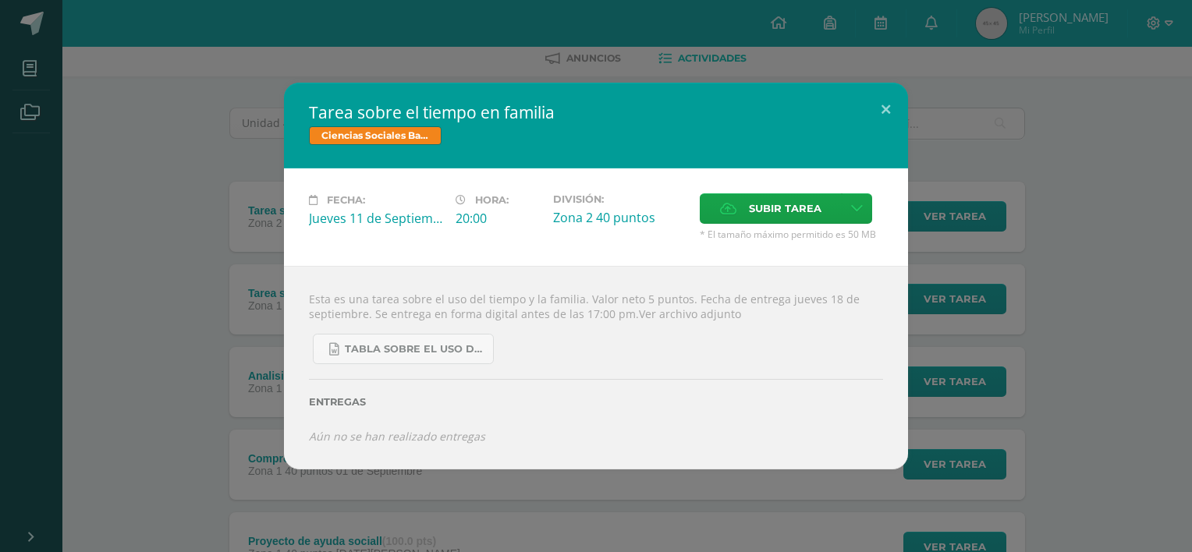
click at [204, 269] on div "Tarea sobre el tiempo en familia Ciencias Sociales [PERSON_NAME] IV Fecha: [DAT…" at bounding box center [596, 276] width 1180 height 386
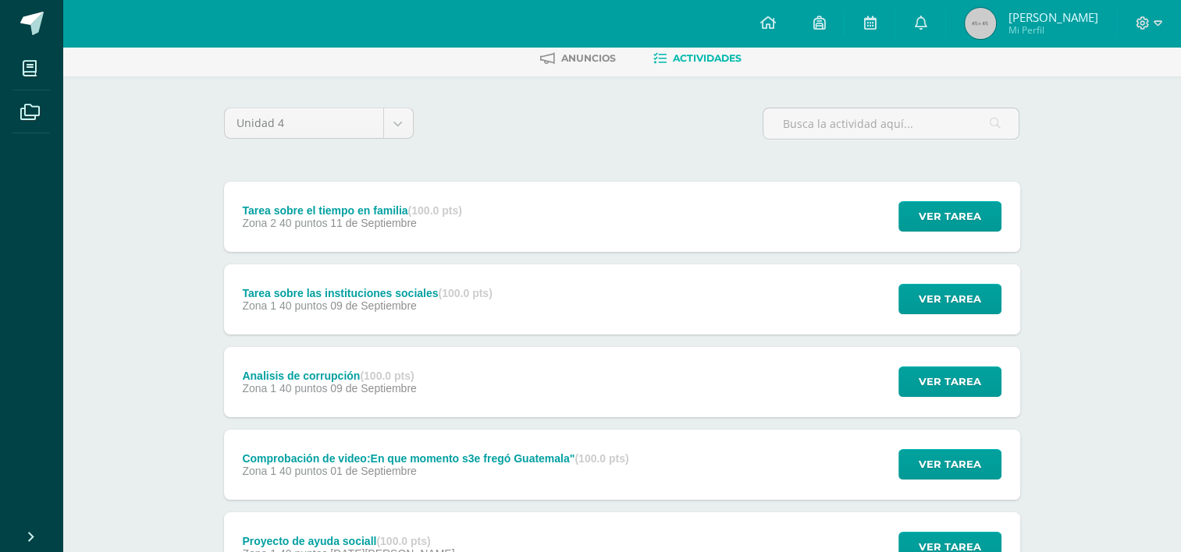
click at [314, 297] on div "Tarea sobre las instituciones sociales (100.0 pts)" at bounding box center [367, 293] width 250 height 12
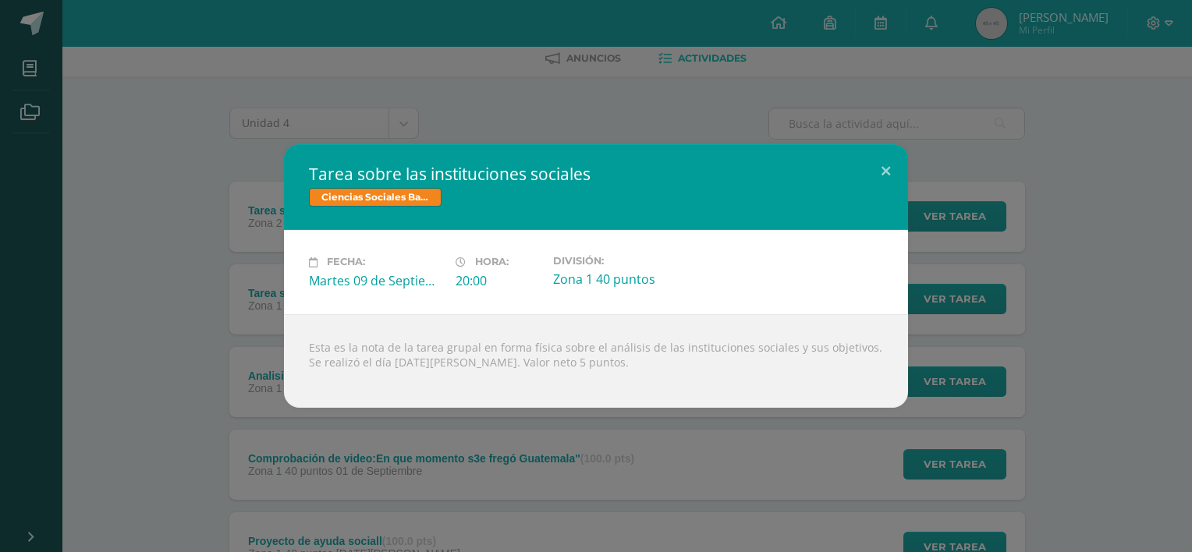
click at [188, 240] on div "Tarea sobre las instituciones sociales Ciencias Sociales [PERSON_NAME] IV Fecha…" at bounding box center [596, 275] width 1180 height 263
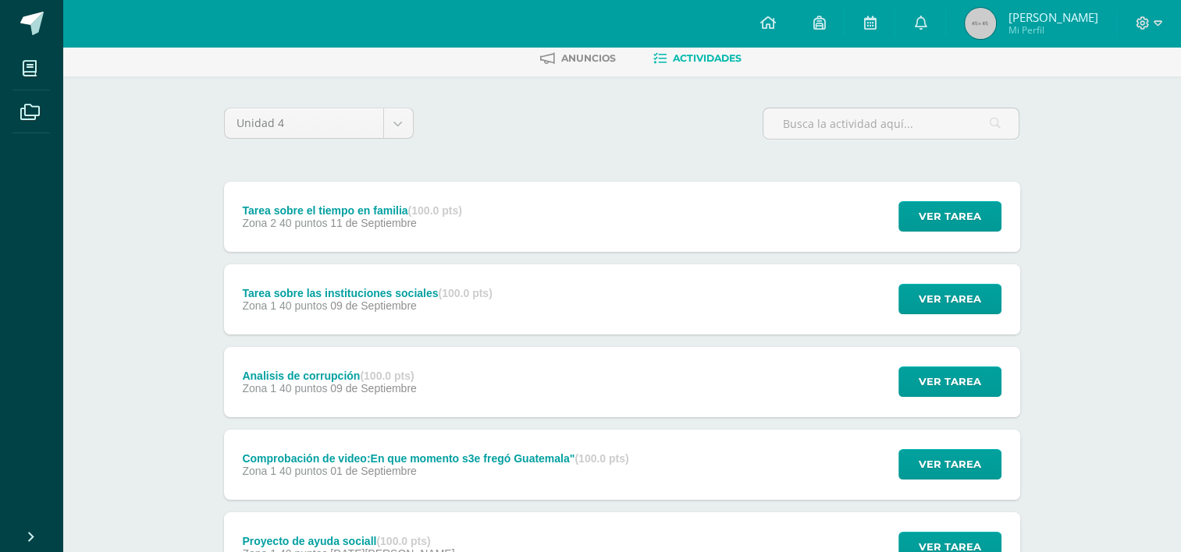
click at [306, 209] on div "Tarea sobre el tiempo en familia (100.0 pts)" at bounding box center [351, 210] width 219 height 12
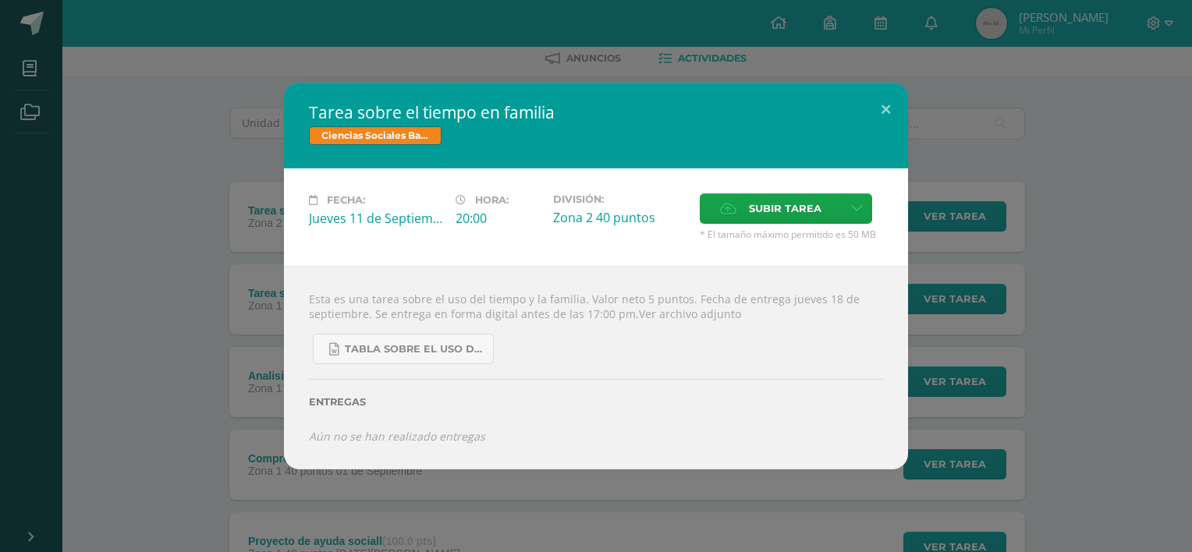
drag, startPoint x: 445, startPoint y: 306, endPoint x: 822, endPoint y: 312, distance: 377.7
click at [822, 312] on div "Esta es una tarea sobre el uso del tiempo y la familia. Valor neto 5 puntos. Fe…" at bounding box center [596, 367] width 624 height 203
drag, startPoint x: 822, startPoint y: 312, endPoint x: 738, endPoint y: 297, distance: 85.7
click at [738, 297] on div "Esta es una tarea sobre el uso del tiempo y la familia. Valor neto 5 puntos. Fe…" at bounding box center [596, 367] width 624 height 203
click at [736, 297] on div "Esta es una tarea sobre el uso del tiempo y la familia. Valor neto 5 puntos. Fe…" at bounding box center [596, 367] width 624 height 203
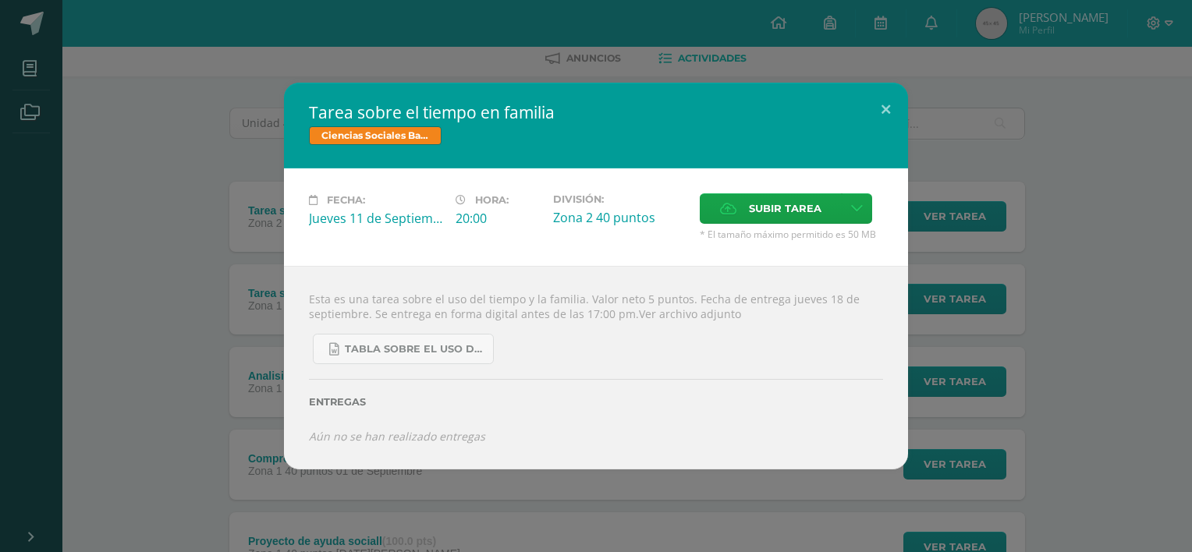
drag, startPoint x: 526, startPoint y: 316, endPoint x: 772, endPoint y: 318, distance: 245.8
click at [772, 318] on div "Esta es una tarea sobre el uso del tiempo y la familia. Valor neto 5 puntos. Fe…" at bounding box center [596, 367] width 624 height 203
drag, startPoint x: 772, startPoint y: 318, endPoint x: 631, endPoint y: 318, distance: 140.4
click at [631, 318] on div "Esta es una tarea sobre el uso del tiempo y la familia. Valor neto 5 puntos. Fe…" at bounding box center [596, 367] width 624 height 203
click at [558, 315] on div "Esta es una tarea sobre el uso del tiempo y la familia. Valor neto 5 puntos. Fe…" at bounding box center [596, 367] width 624 height 203
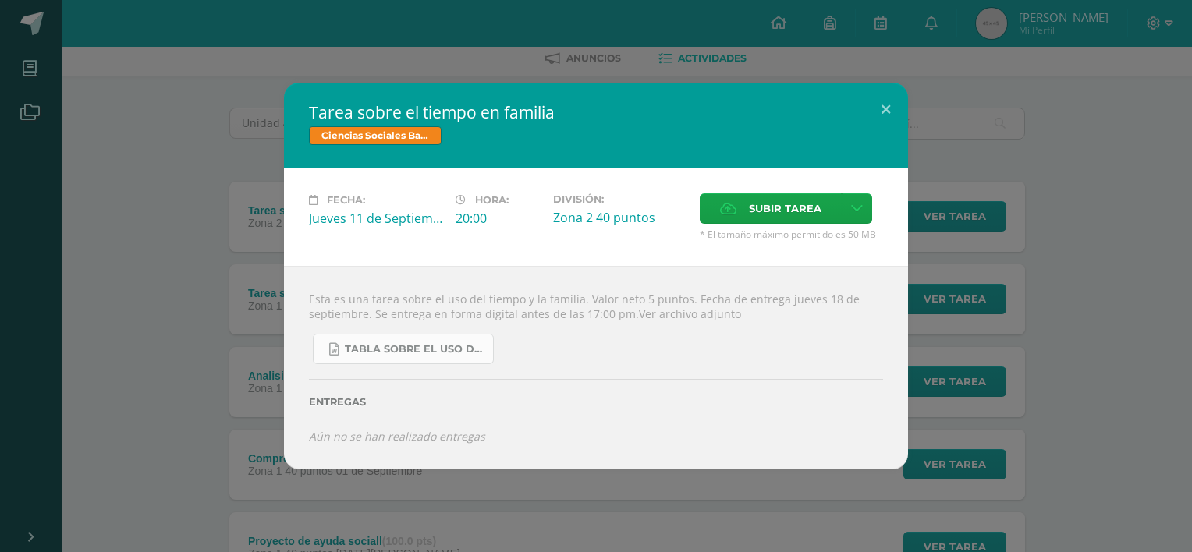
click at [439, 362] on link "TABLA SOBRE EL USO DEL TIEMPO Y LA FAMILIA.docx" at bounding box center [403, 349] width 181 height 30
